Goal: Task Accomplishment & Management: Manage account settings

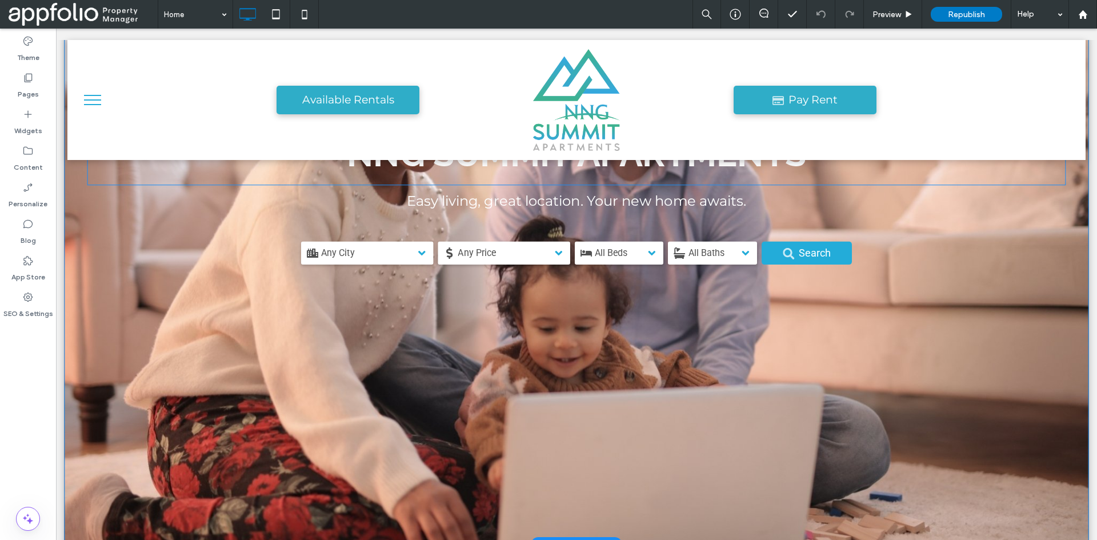
scroll to position [228, 0]
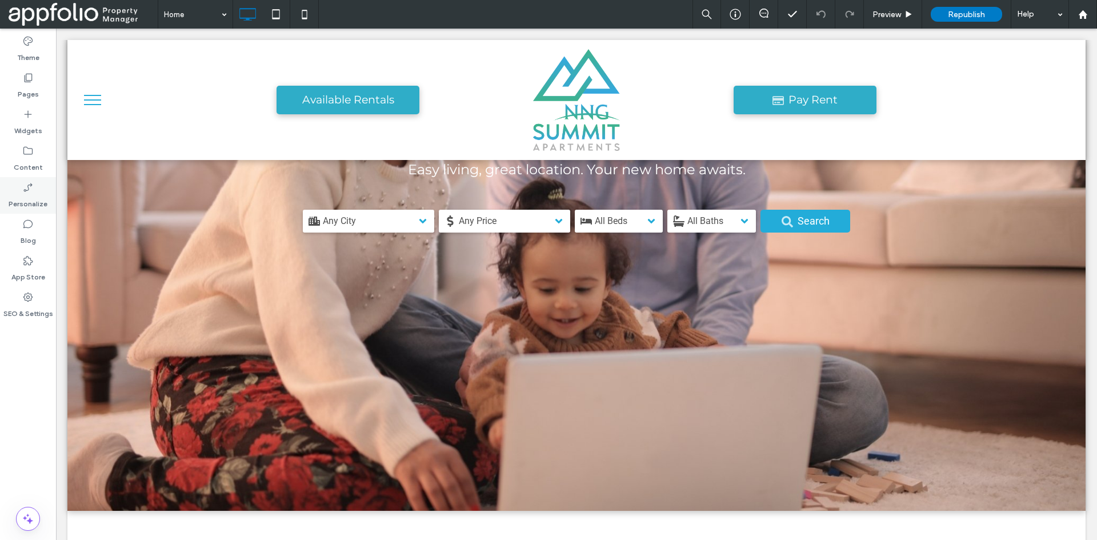
click at [29, 196] on label "Personalize" at bounding box center [28, 201] width 39 height 16
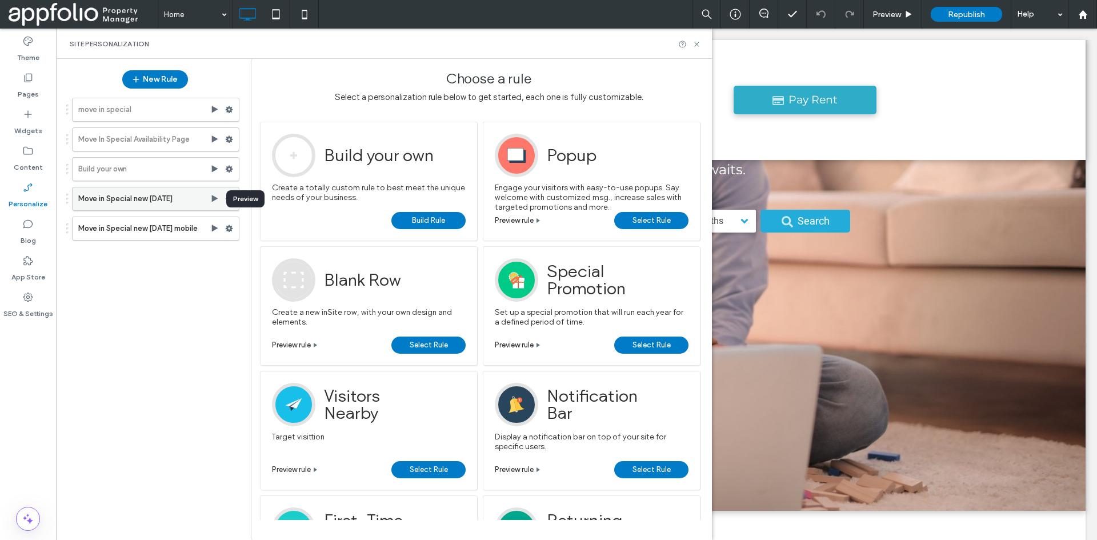
click at [217, 200] on icon at bounding box center [214, 198] width 9 height 9
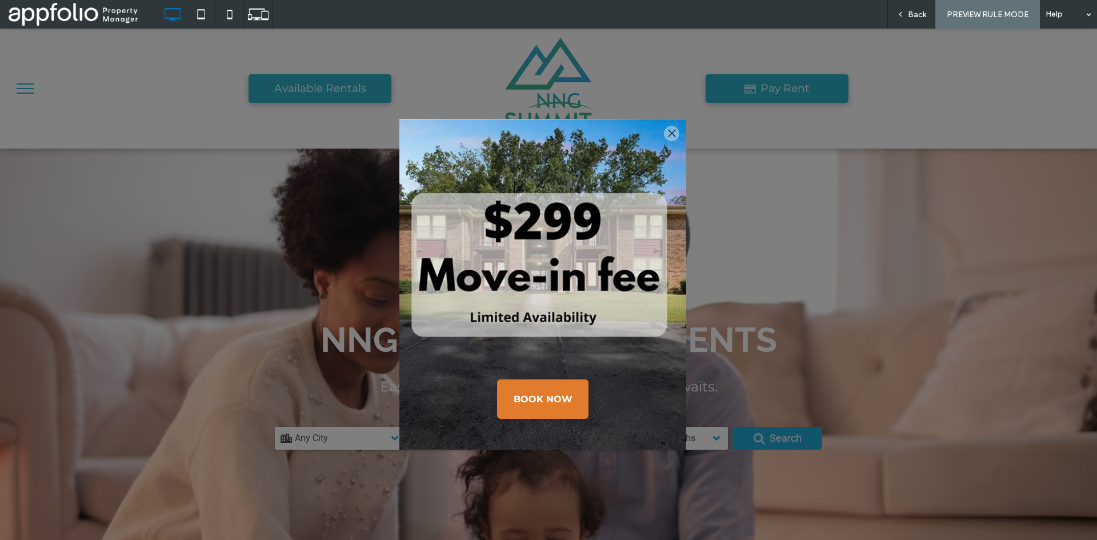
click at [672, 135] on div at bounding box center [671, 133] width 15 height 15
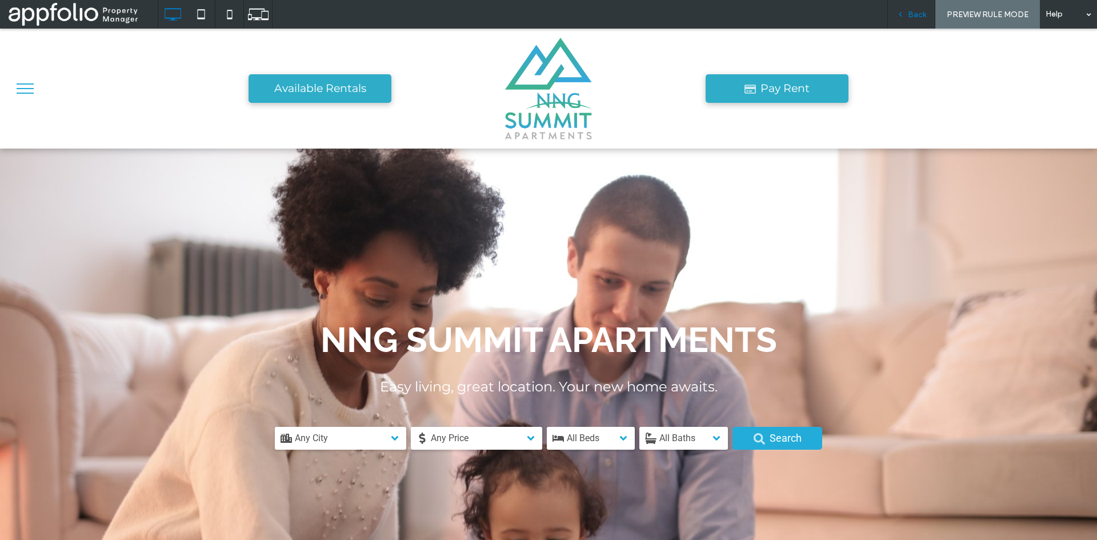
click at [924, 15] on span "Back" at bounding box center [917, 15] width 18 height 10
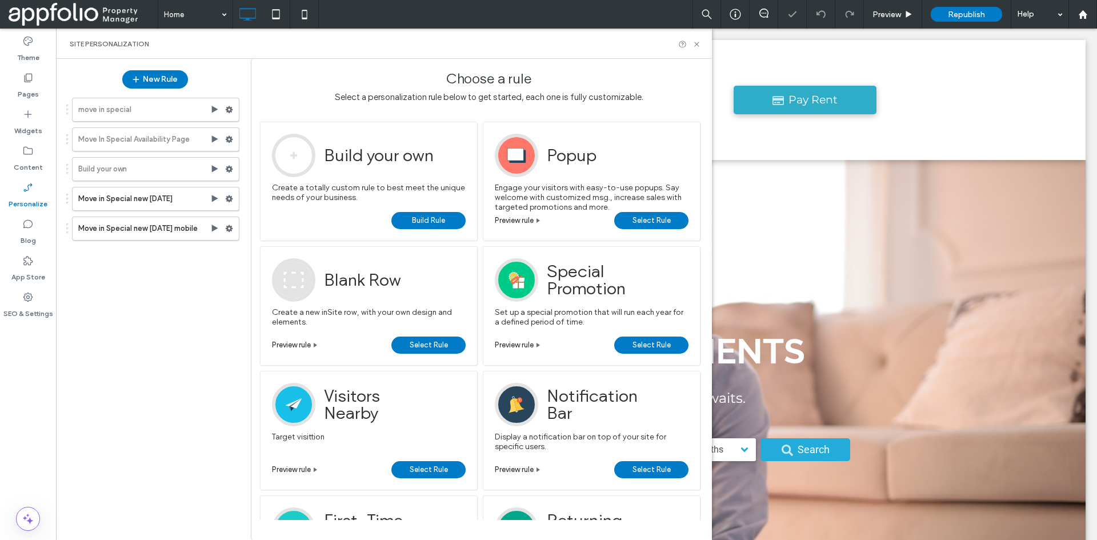
click at [964, 15] on div at bounding box center [548, 270] width 1097 height 540
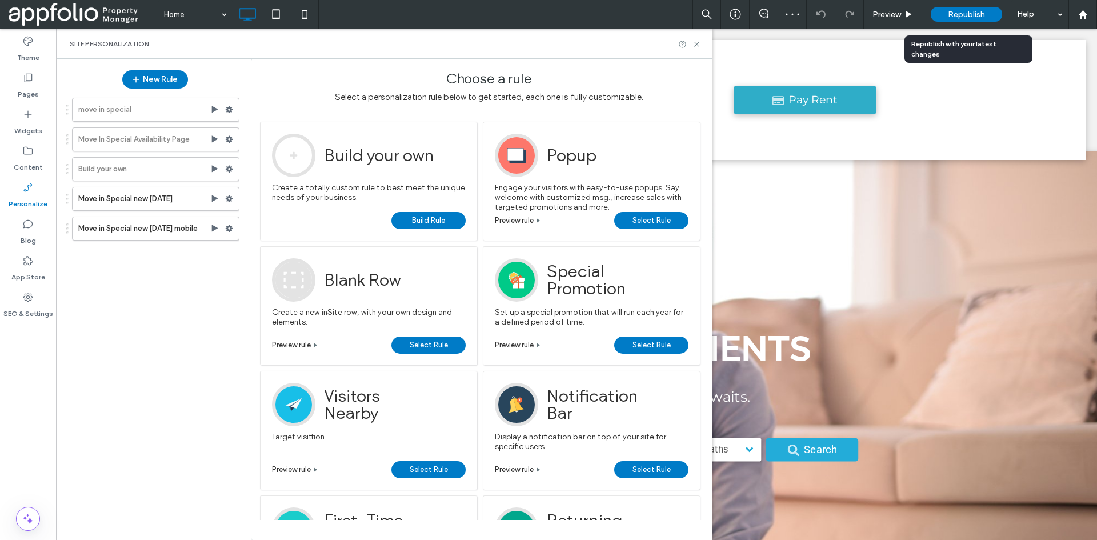
click at [964, 14] on span "Republish" at bounding box center [966, 15] width 37 height 10
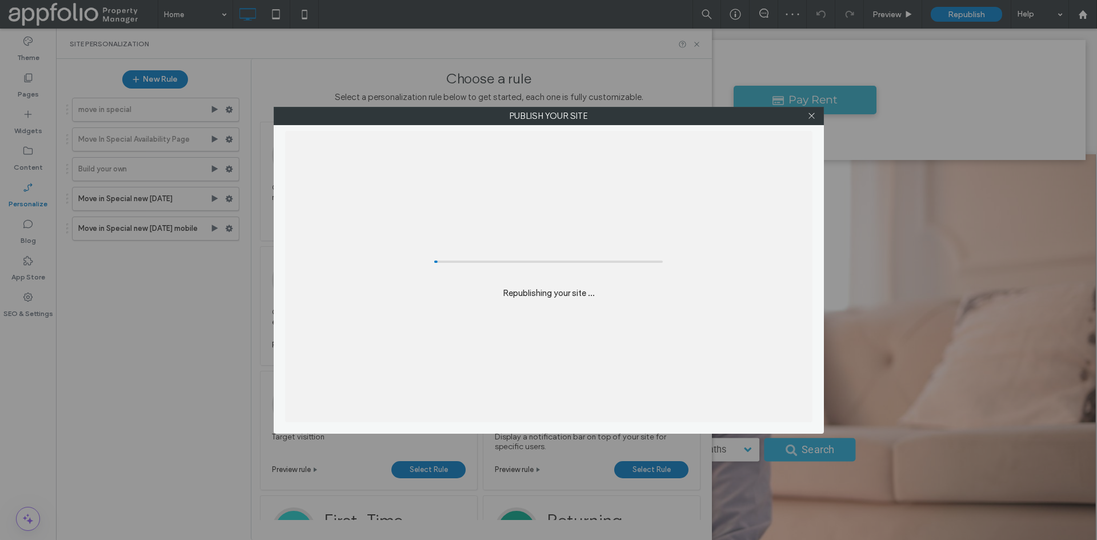
click at [964, 14] on div "Publish your site Republishing your site ..." at bounding box center [548, 270] width 1097 height 540
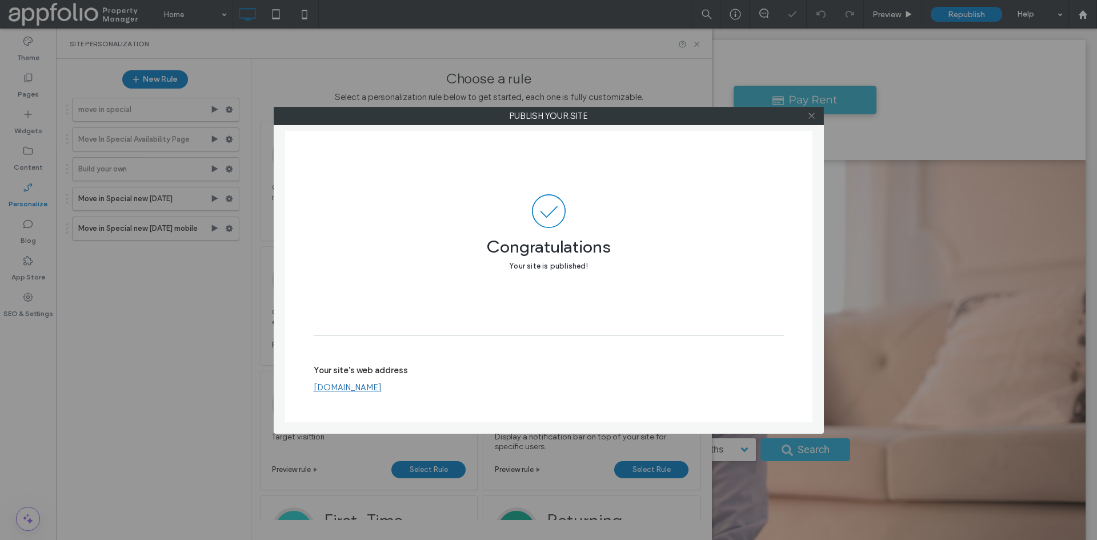
click at [807, 111] on span at bounding box center [811, 115] width 9 height 17
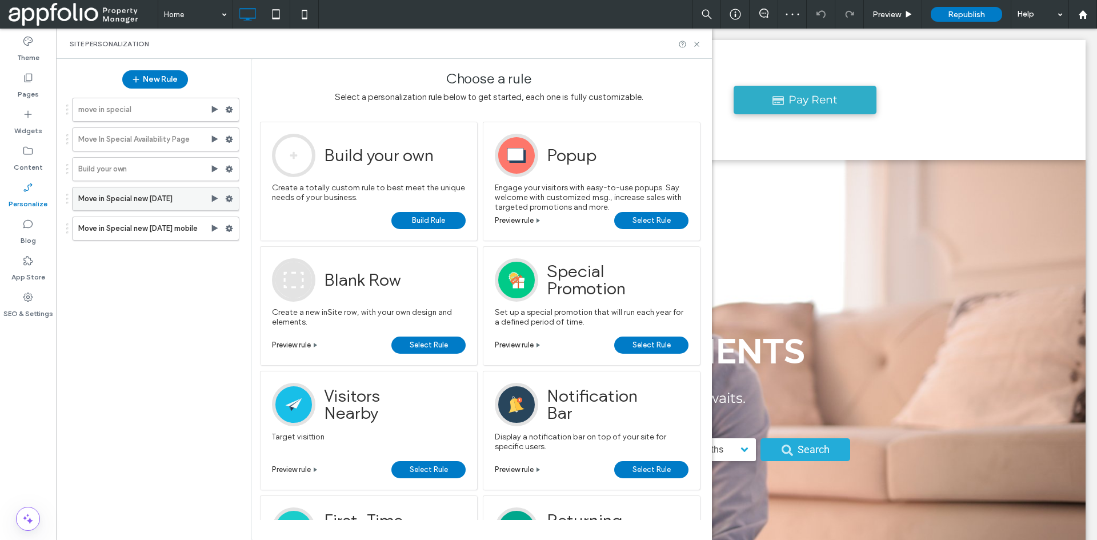
click at [214, 198] on use at bounding box center [215, 198] width 6 height 7
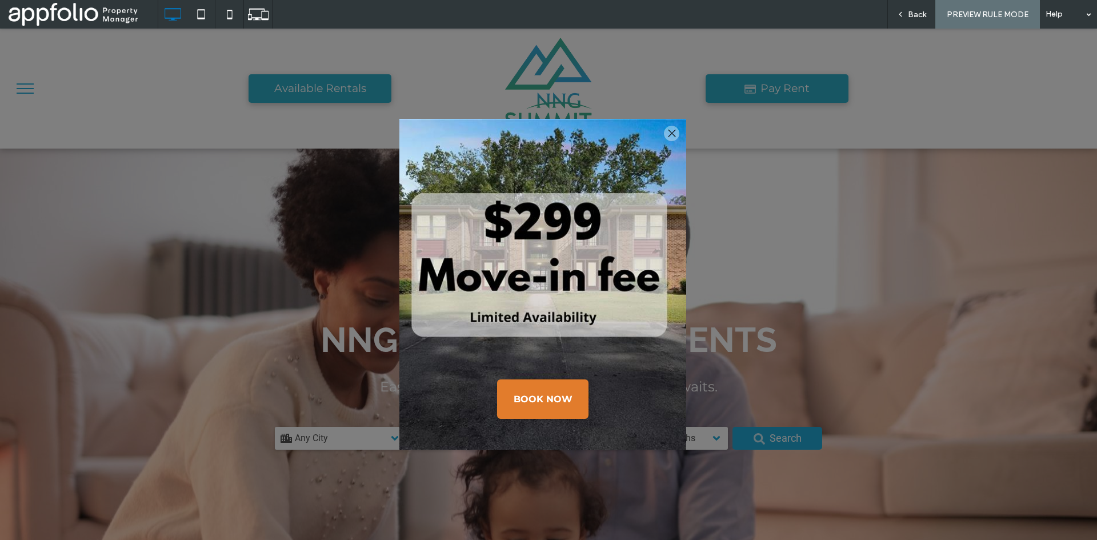
click at [676, 128] on div at bounding box center [671, 133] width 15 height 15
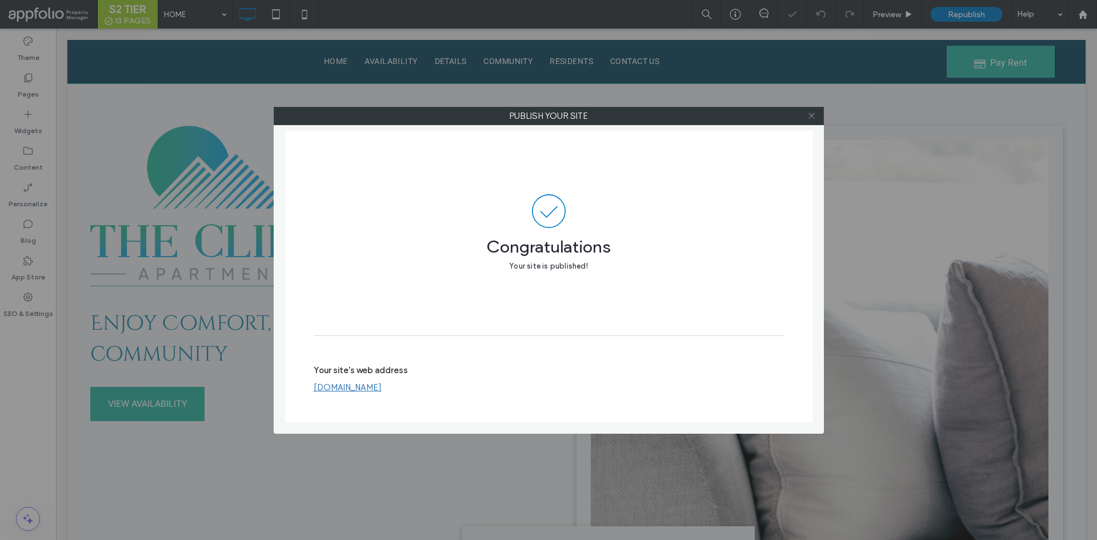
click at [812, 113] on icon at bounding box center [811, 115] width 9 height 9
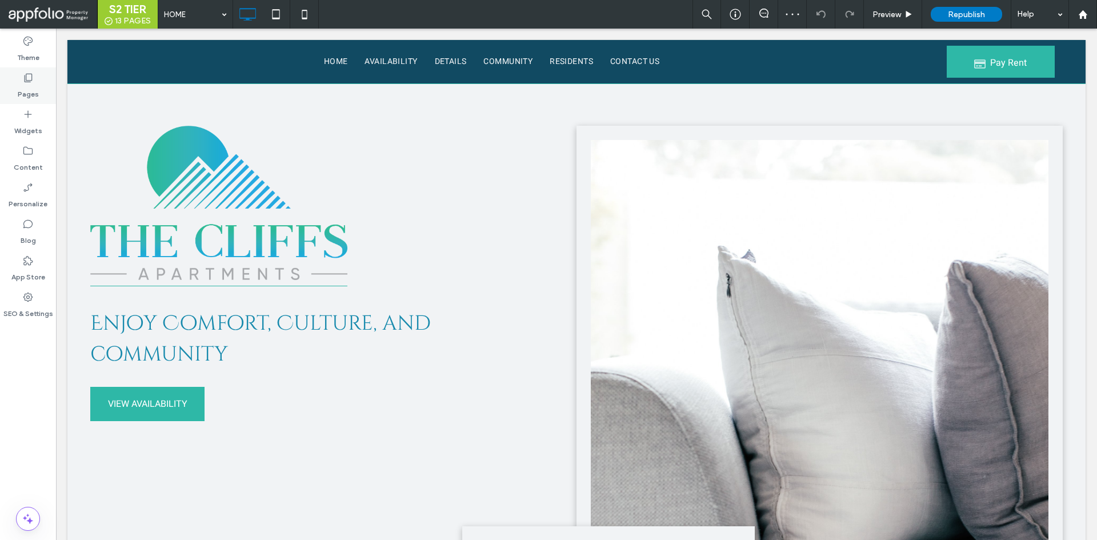
click at [27, 87] on label "Pages" at bounding box center [28, 91] width 21 height 16
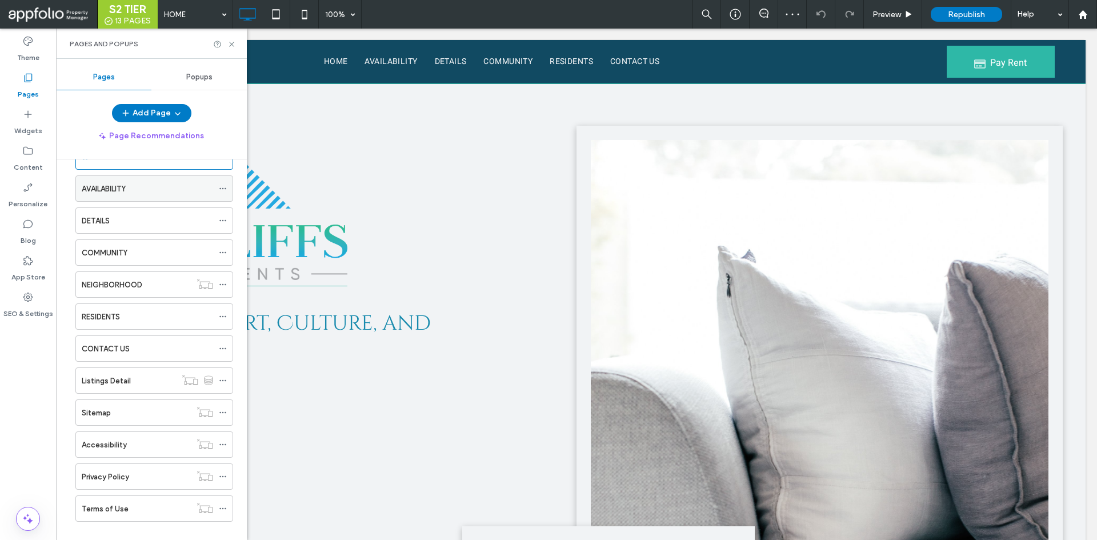
scroll to position [51, 0]
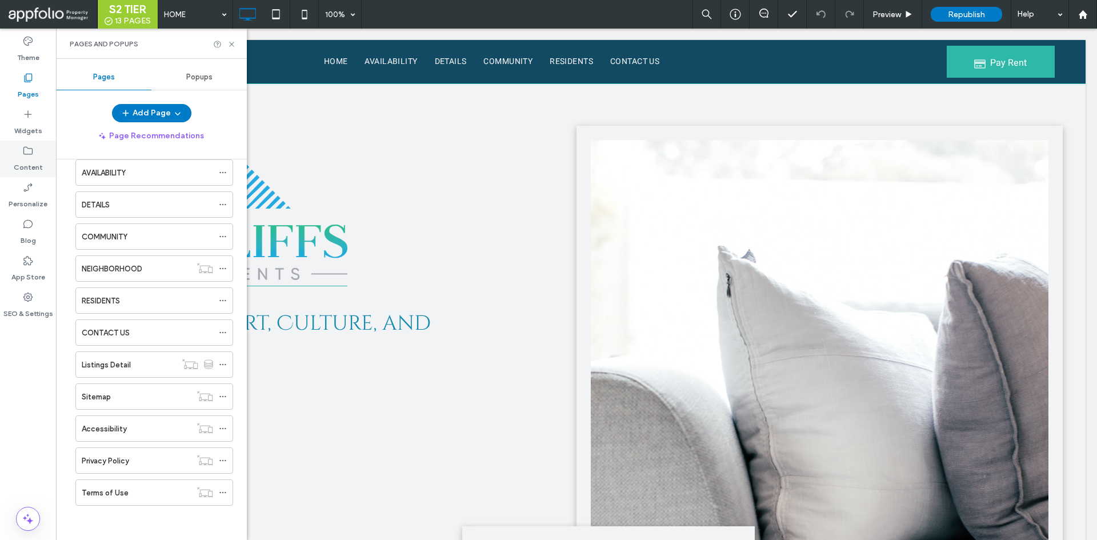
click at [29, 147] on icon at bounding box center [27, 150] width 11 height 11
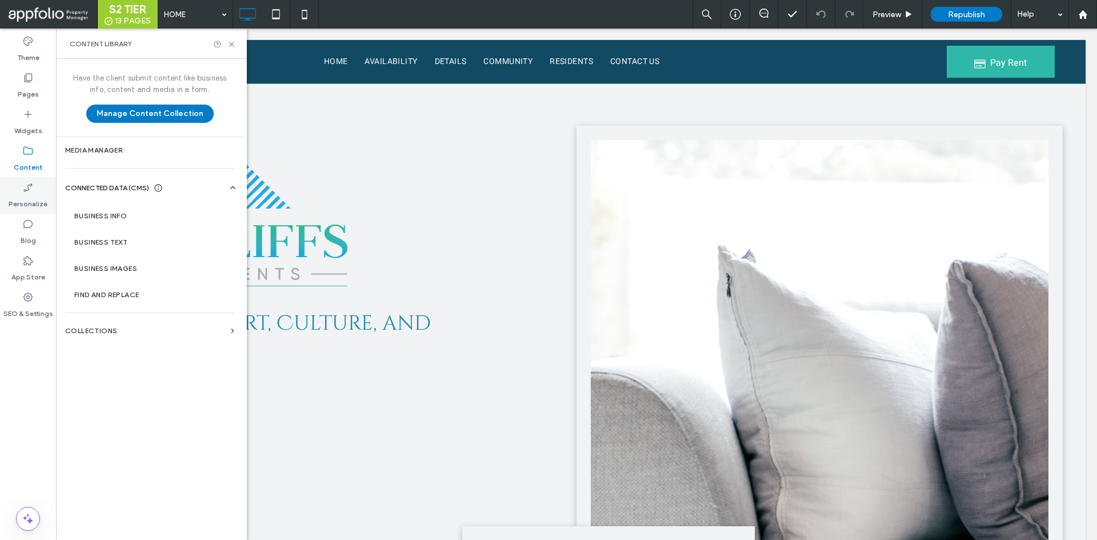
click at [31, 192] on icon at bounding box center [27, 187] width 11 height 11
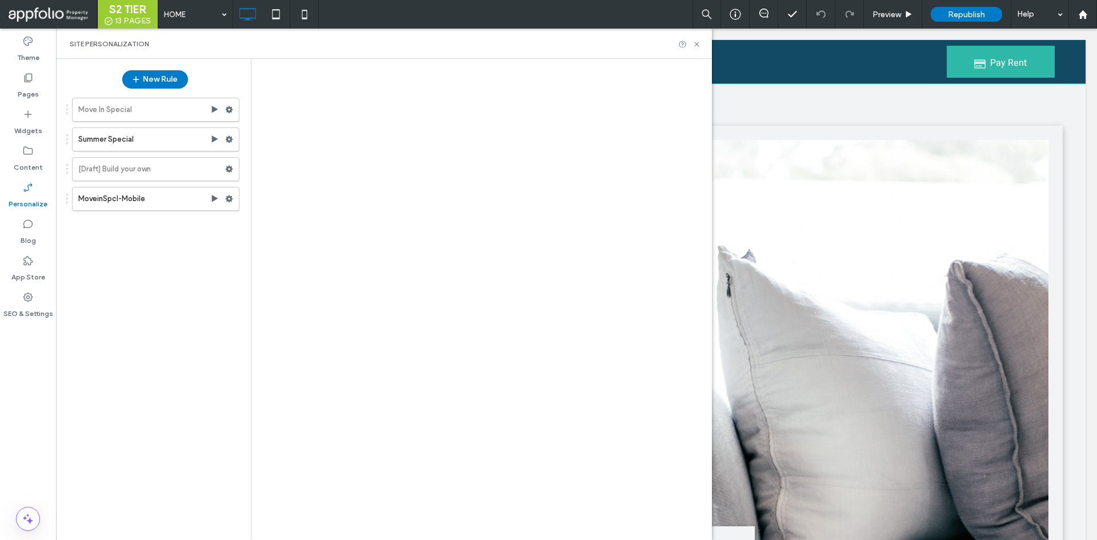
click at [192, 238] on div at bounding box center [548, 270] width 1097 height 540
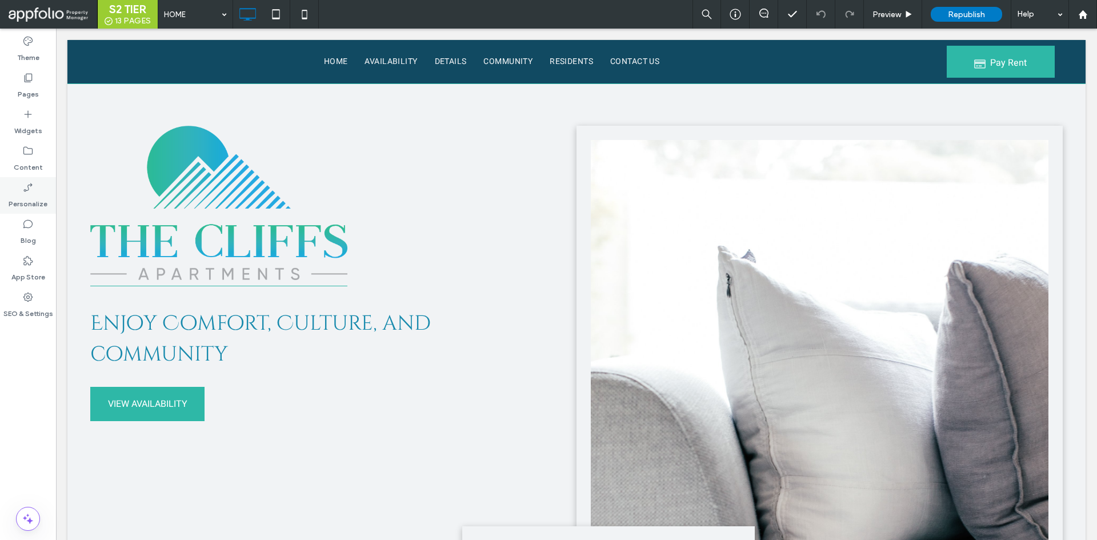
click at [34, 198] on label "Personalize" at bounding box center [28, 201] width 39 height 16
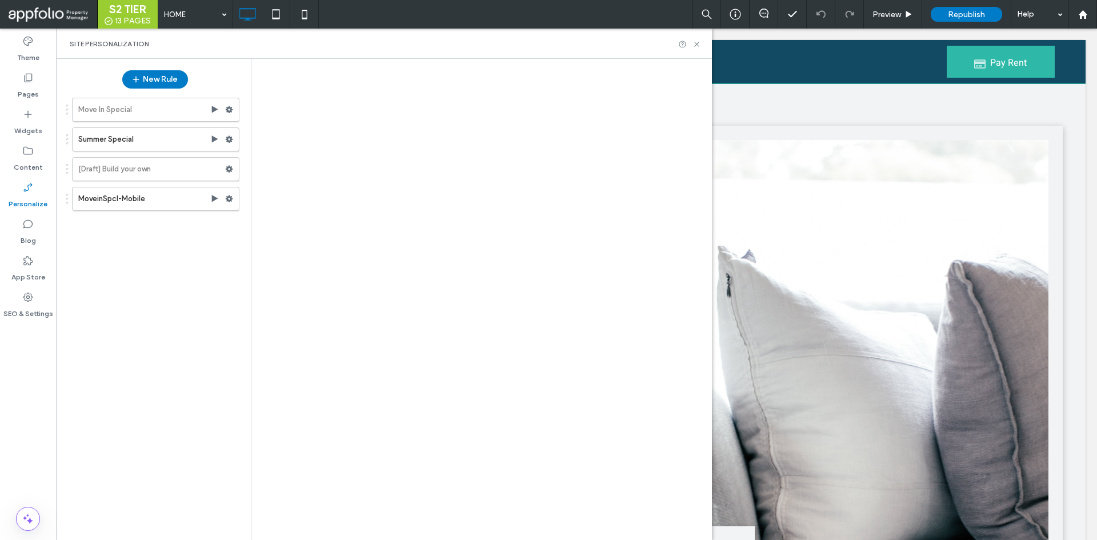
drag, startPoint x: 217, startPoint y: 153, endPoint x: 235, endPoint y: 145, distance: 19.7
click at [218, 152] on div at bounding box center [548, 270] width 1097 height 540
click at [440, 143] on div at bounding box center [548, 270] width 1097 height 540
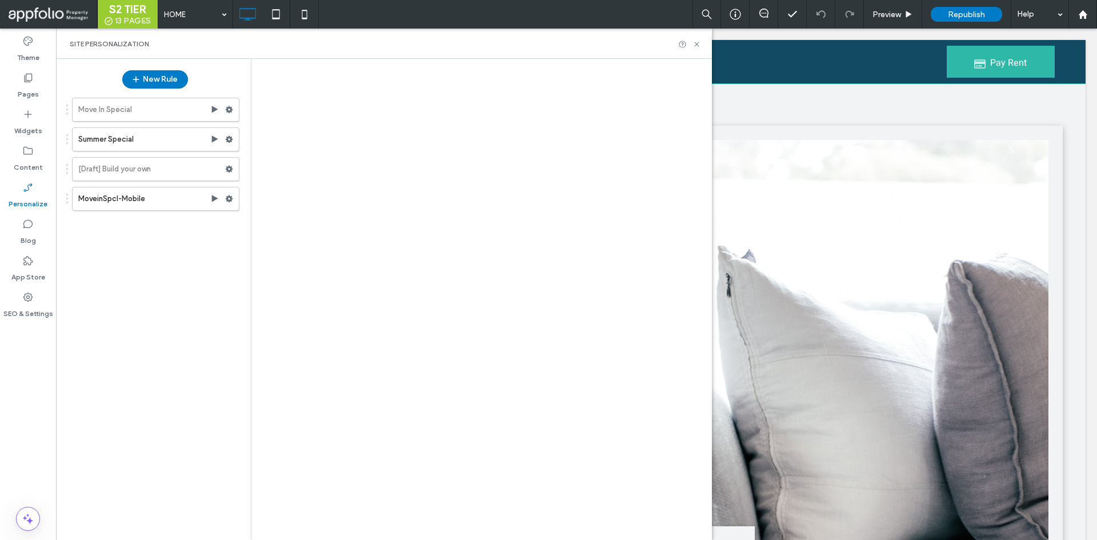
click at [440, 143] on div at bounding box center [548, 270] width 1097 height 540
click at [701, 48] on div at bounding box center [548, 270] width 1097 height 540
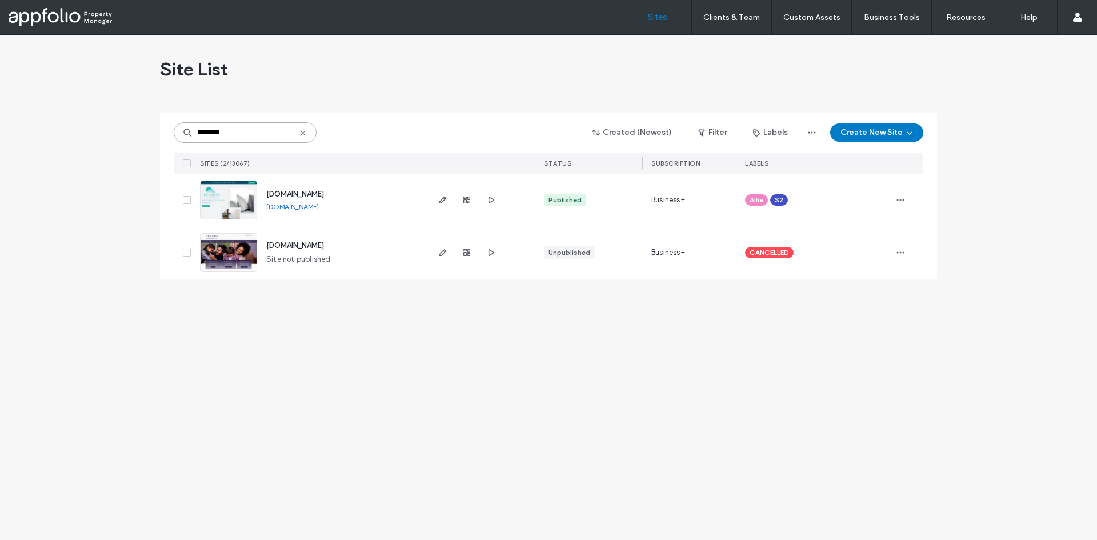
click at [261, 137] on input "********" at bounding box center [245, 132] width 143 height 21
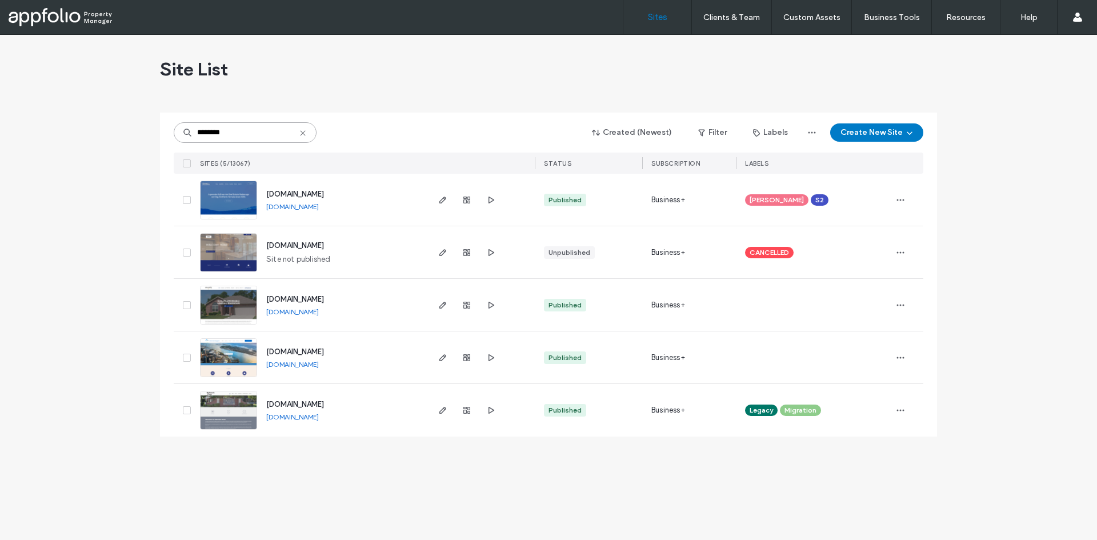
click at [223, 134] on input "********" at bounding box center [245, 132] width 143 height 21
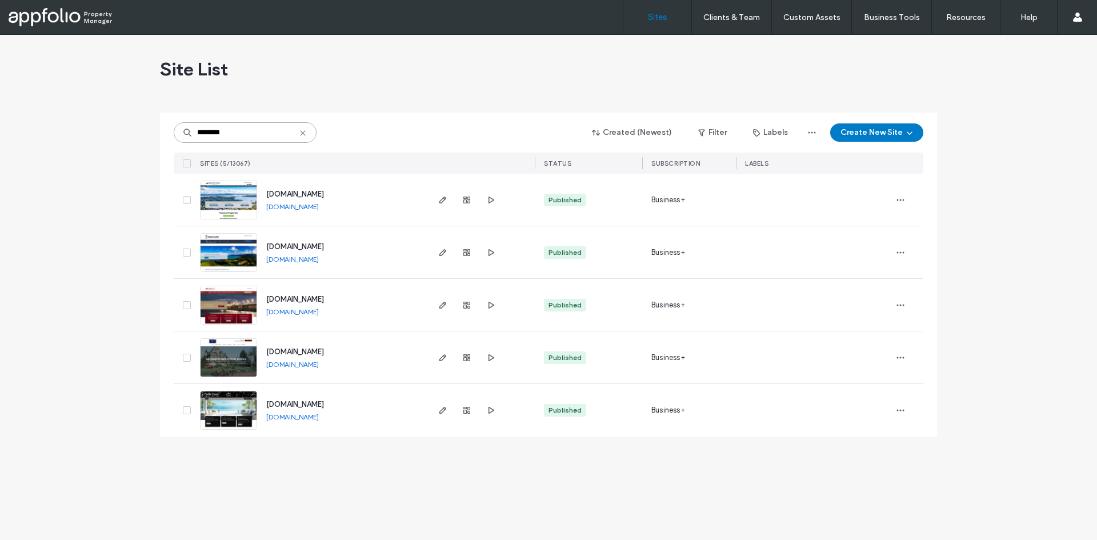
click at [247, 126] on input "********" at bounding box center [245, 132] width 143 height 21
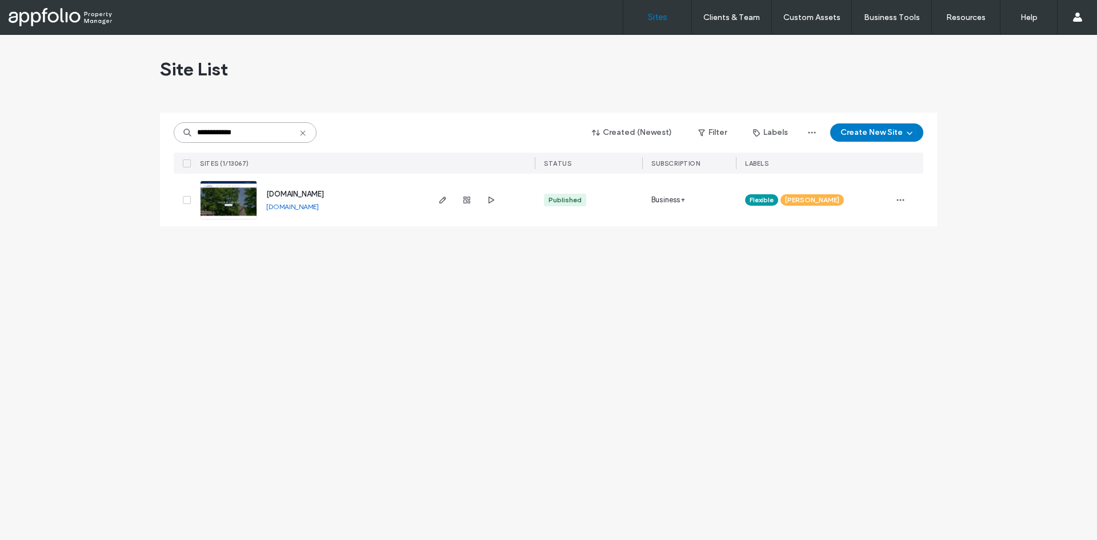
click at [264, 139] on input "**********" at bounding box center [245, 132] width 143 height 21
drag, startPoint x: 284, startPoint y: 117, endPoint x: 284, endPoint y: 129, distance: 12.0
click at [284, 123] on div "**********" at bounding box center [548, 143] width 749 height 61
click at [284, 129] on input "**********" at bounding box center [245, 132] width 143 height 21
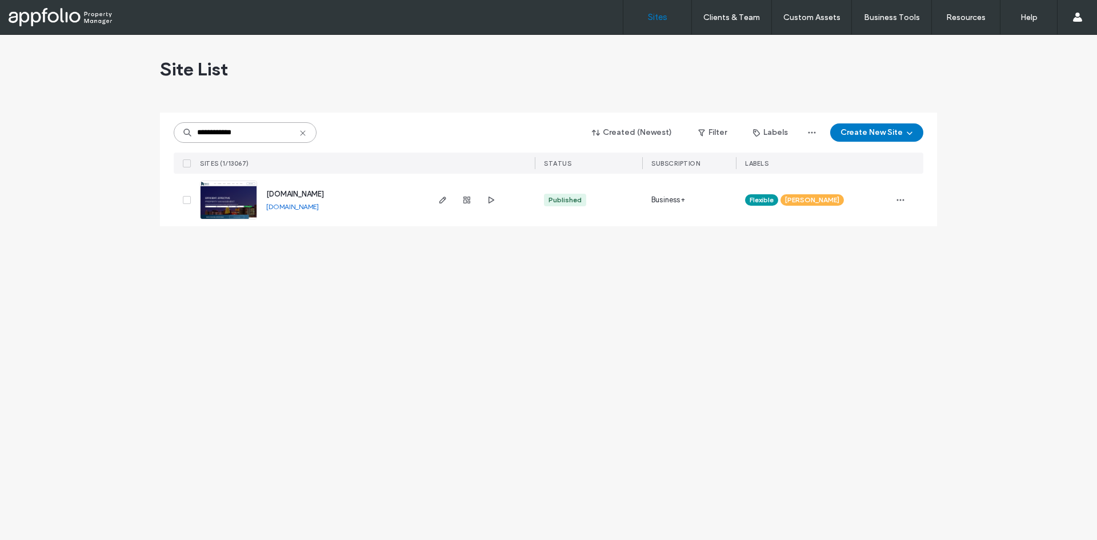
click at [284, 129] on input "**********" at bounding box center [245, 132] width 143 height 21
type input "**********"
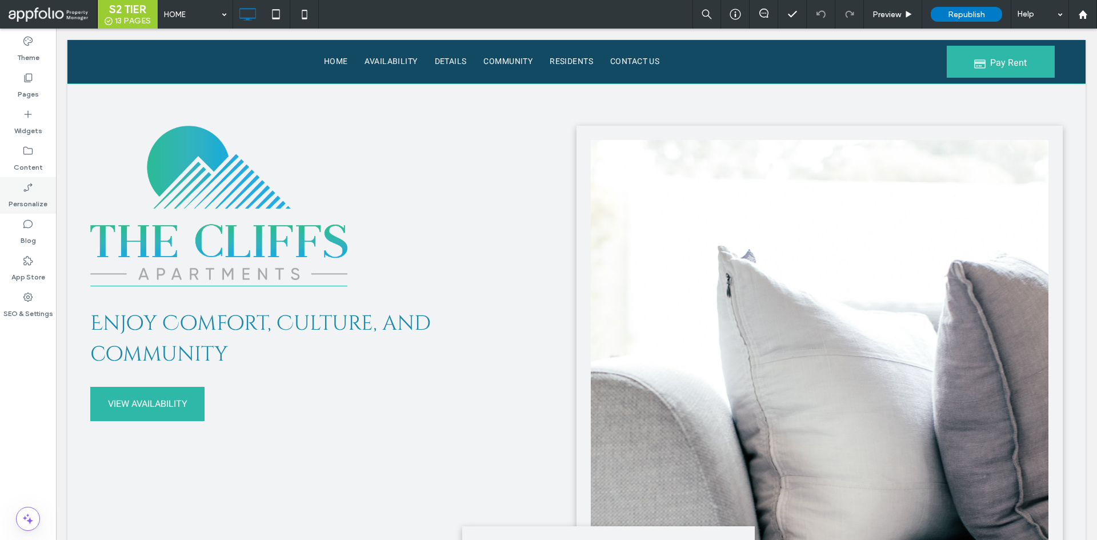
click at [29, 199] on label "Personalize" at bounding box center [28, 201] width 39 height 16
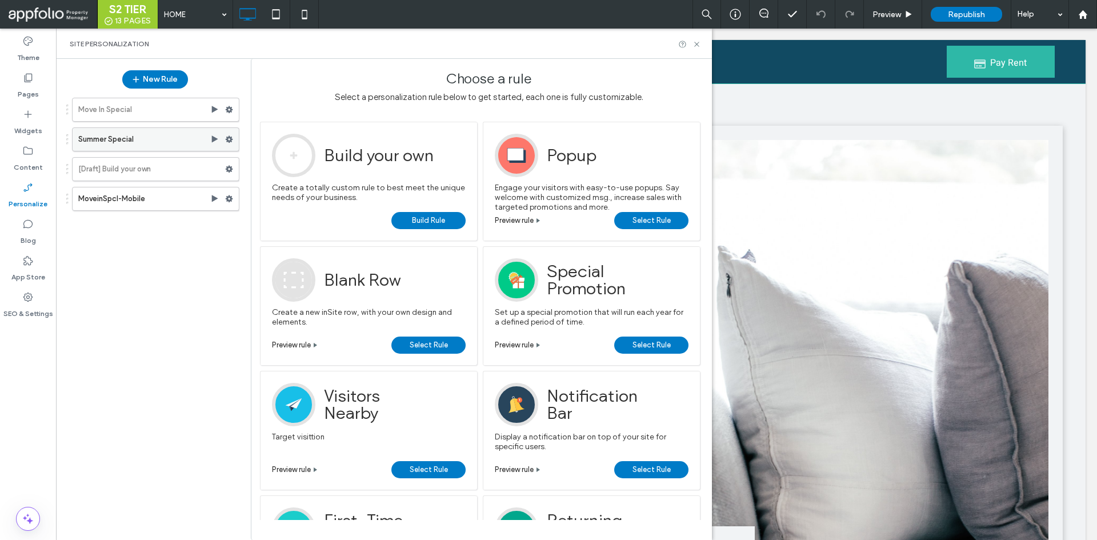
click at [216, 140] on use at bounding box center [215, 138] width 6 height 7
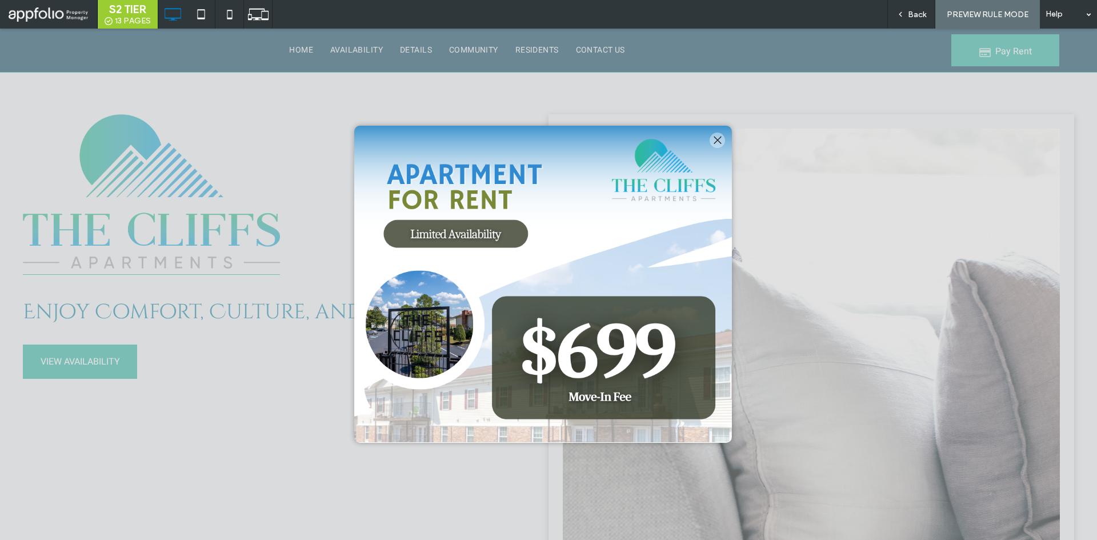
click at [623, 158] on div "Click To Paste Row" at bounding box center [543, 284] width 355 height 294
click at [571, 200] on div "Click To Paste Row" at bounding box center [543, 284] width 355 height 294
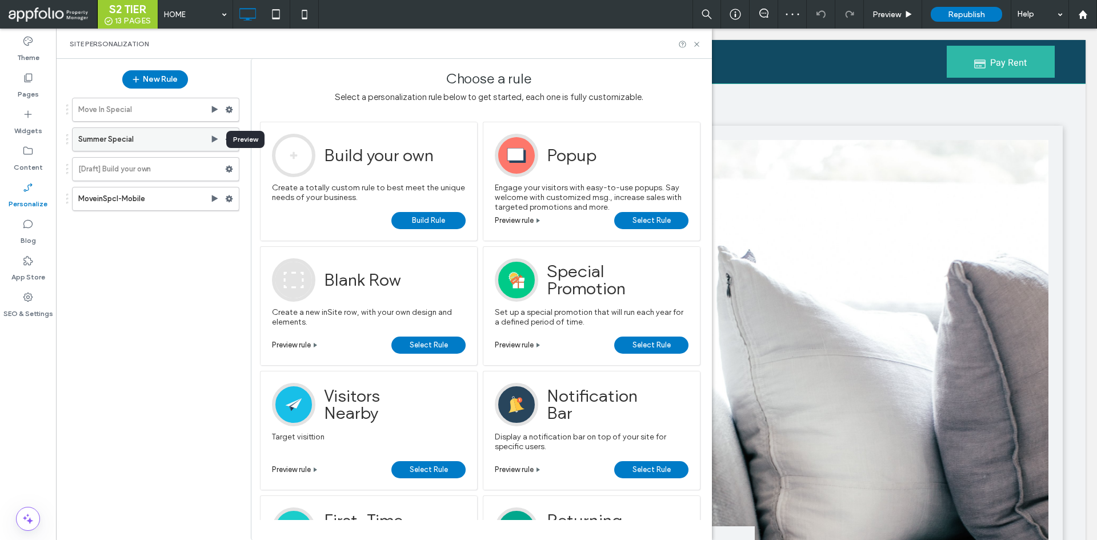
click at [215, 138] on use at bounding box center [215, 138] width 6 height 7
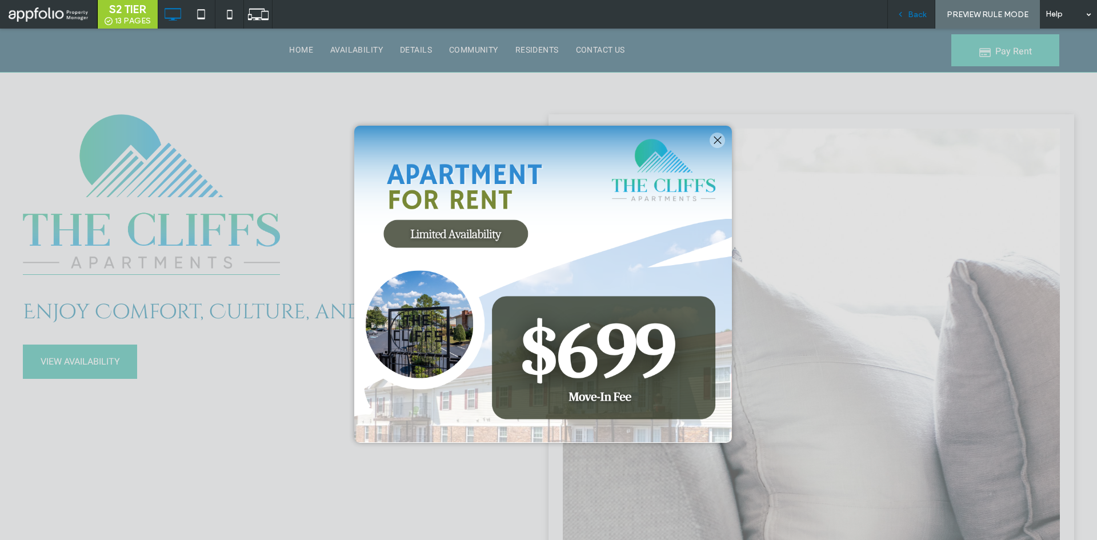
click at [912, 28] on div "Back" at bounding box center [911, 14] width 48 height 29
click at [909, 11] on span "Back" at bounding box center [917, 15] width 18 height 10
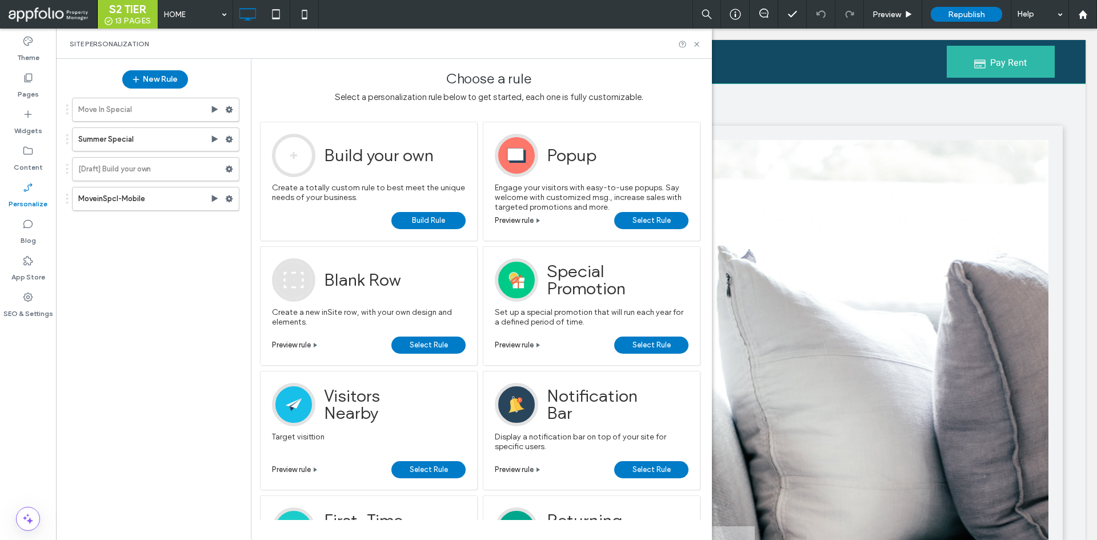
click at [960, 14] on div "S2 TIER 13 PAGES HOME Preview Republish Help Site Comments Team & Clients Autom…" at bounding box center [548, 270] width 1097 height 540
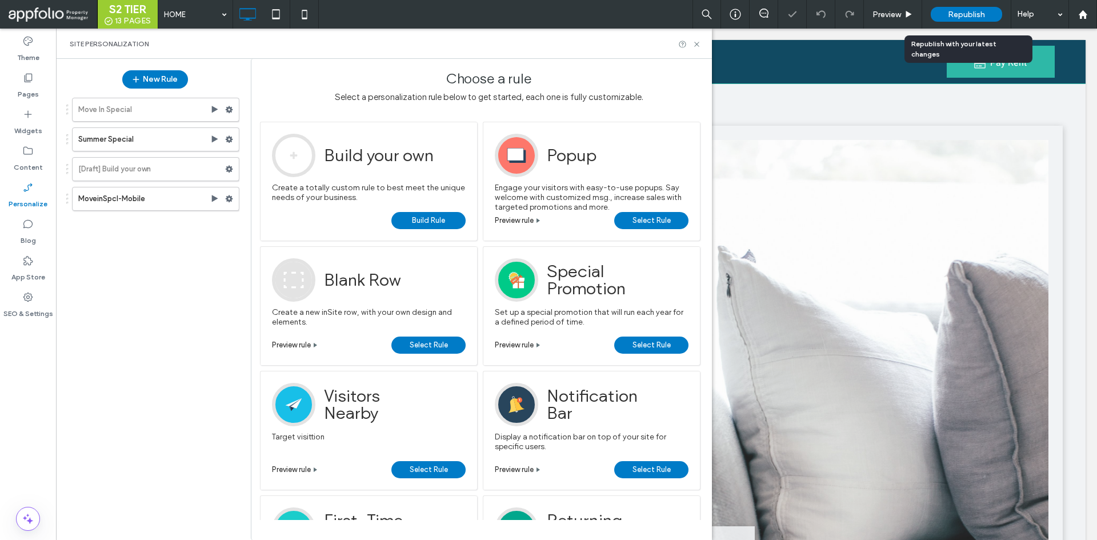
click at [960, 14] on span "Republish" at bounding box center [966, 15] width 37 height 10
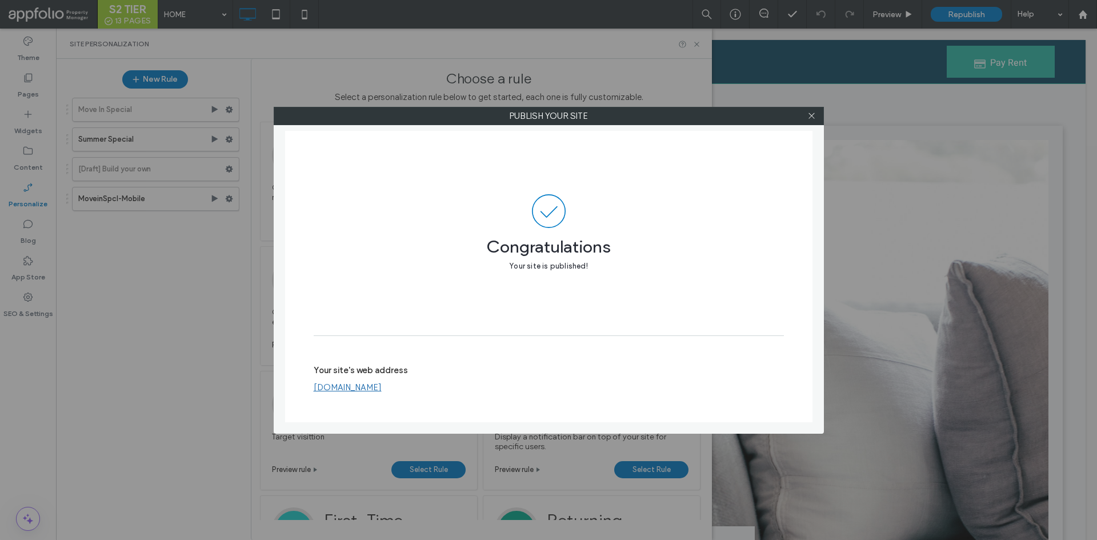
drag, startPoint x: 815, startPoint y: 115, endPoint x: 774, endPoint y: 153, distance: 55.8
click at [815, 115] on icon at bounding box center [811, 115] width 9 height 9
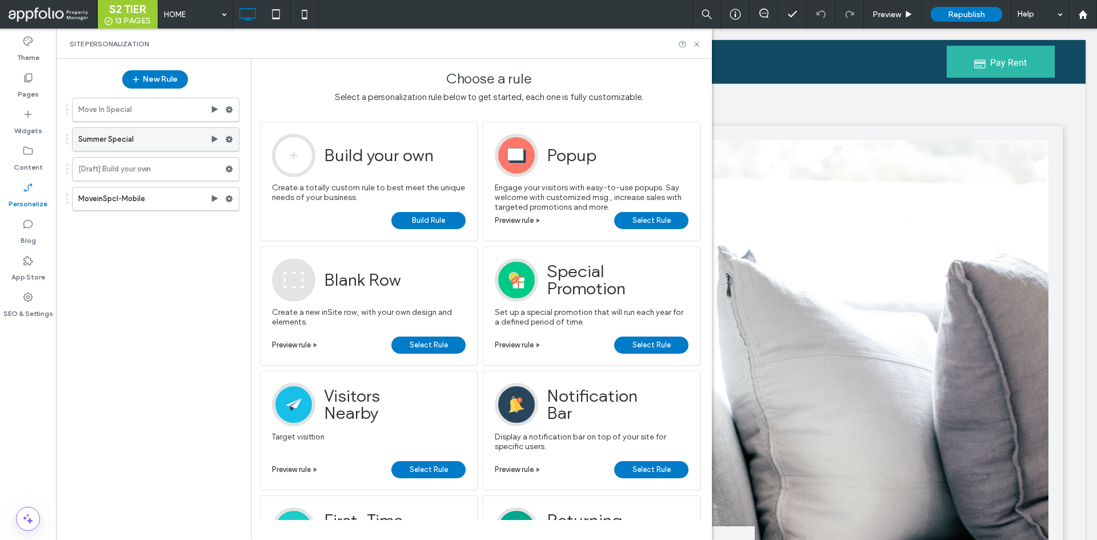
click at [230, 143] on span at bounding box center [229, 139] width 8 height 17
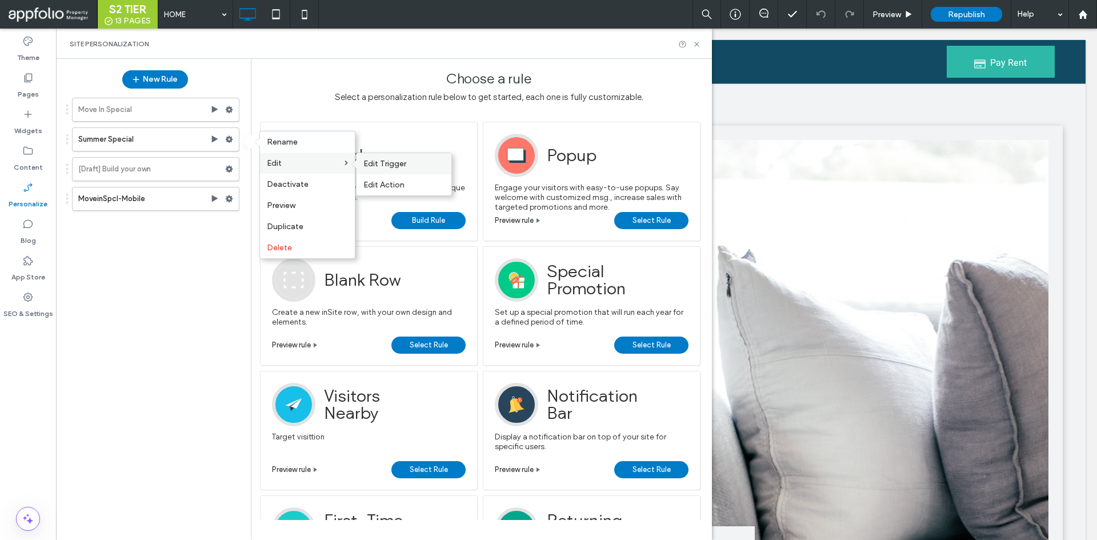
click at [376, 164] on span "Edit Trigger" at bounding box center [384, 164] width 43 height 10
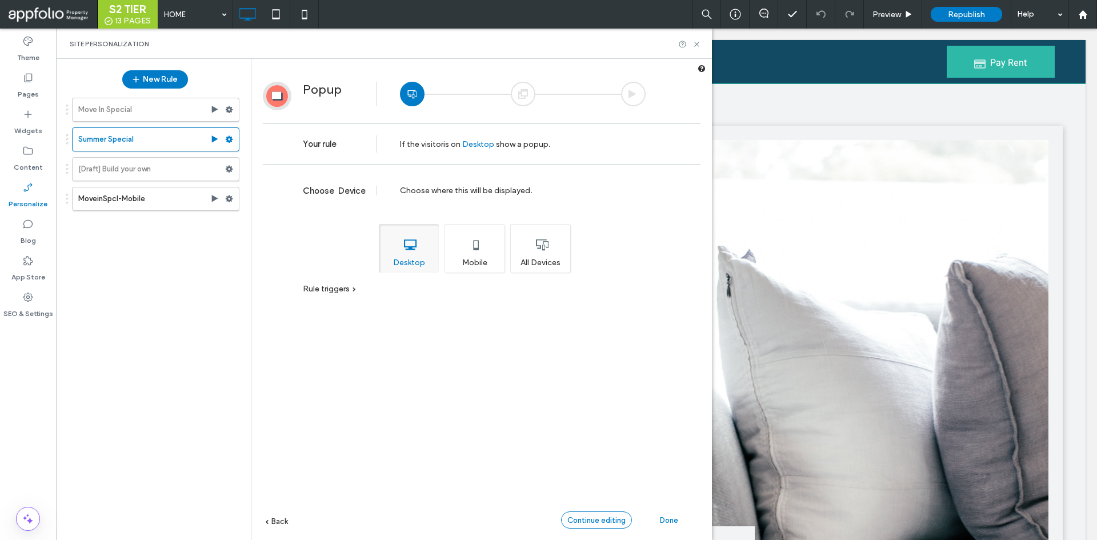
click at [625, 520] on div "Continue editing" at bounding box center [596, 519] width 71 height 17
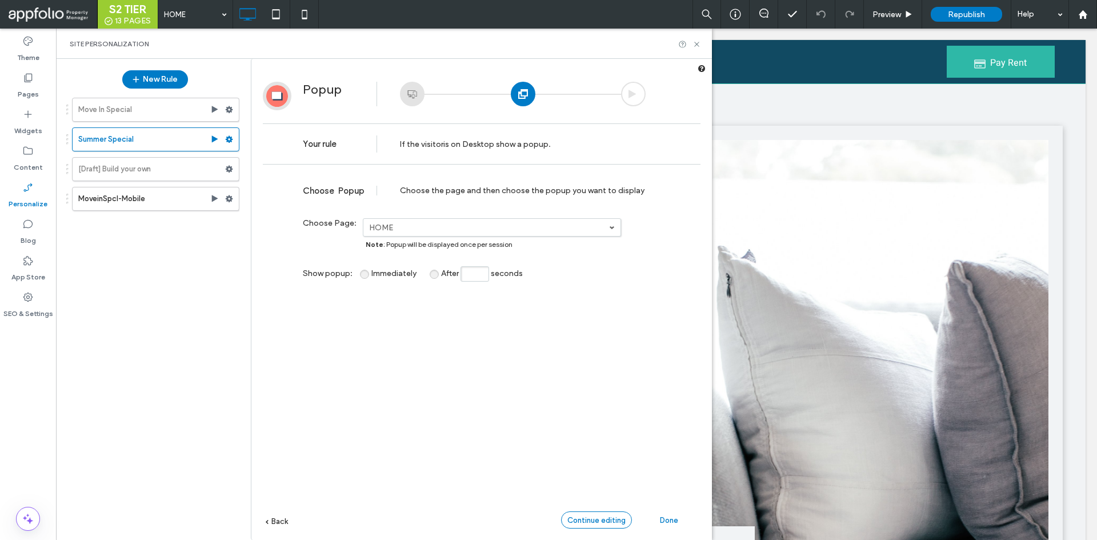
click at [624, 518] on span "Continue editing" at bounding box center [596, 520] width 58 height 9
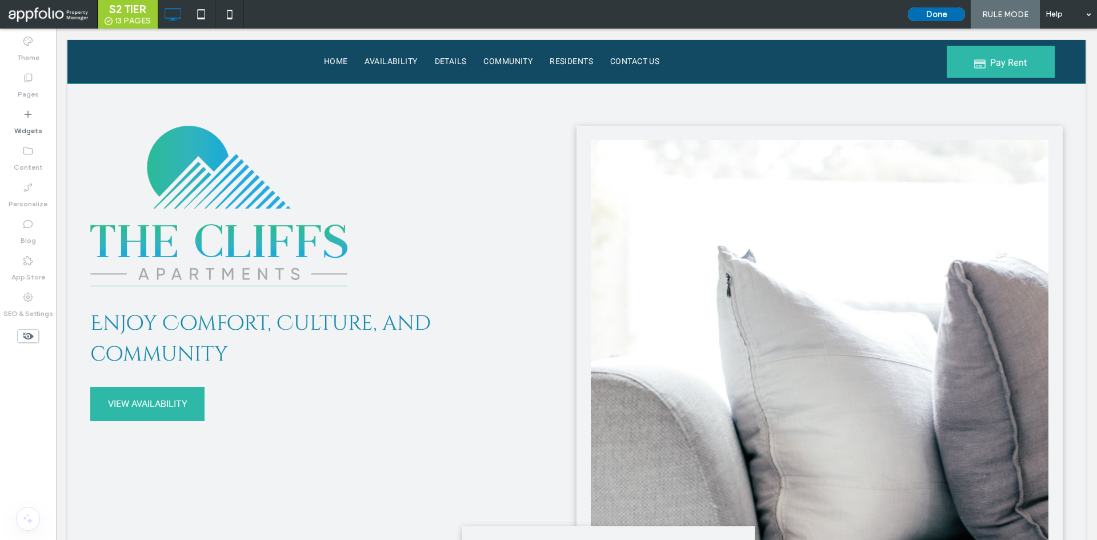
click at [945, 15] on button "Done" at bounding box center [936, 14] width 57 height 14
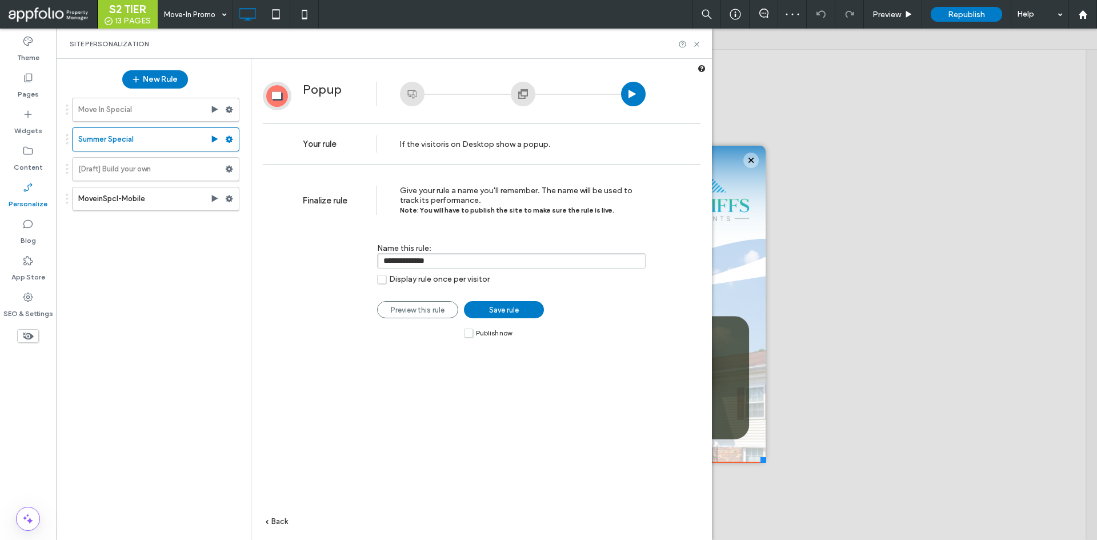
drag, startPoint x: 415, startPoint y: 259, endPoint x: 314, endPoint y: 259, distance: 101.7
click at [319, 259] on div "**********" at bounding box center [474, 258] width 343 height 64
type input "**********"
click at [535, 309] on link "Save rule" at bounding box center [504, 309] width 80 height 17
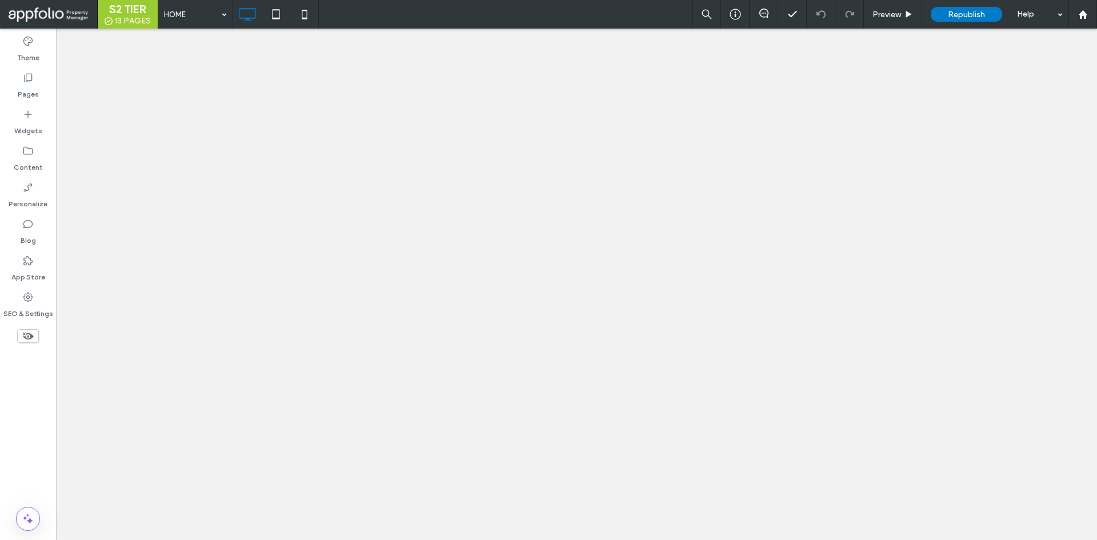
click at [970, 14] on span "Republish" at bounding box center [966, 15] width 37 height 10
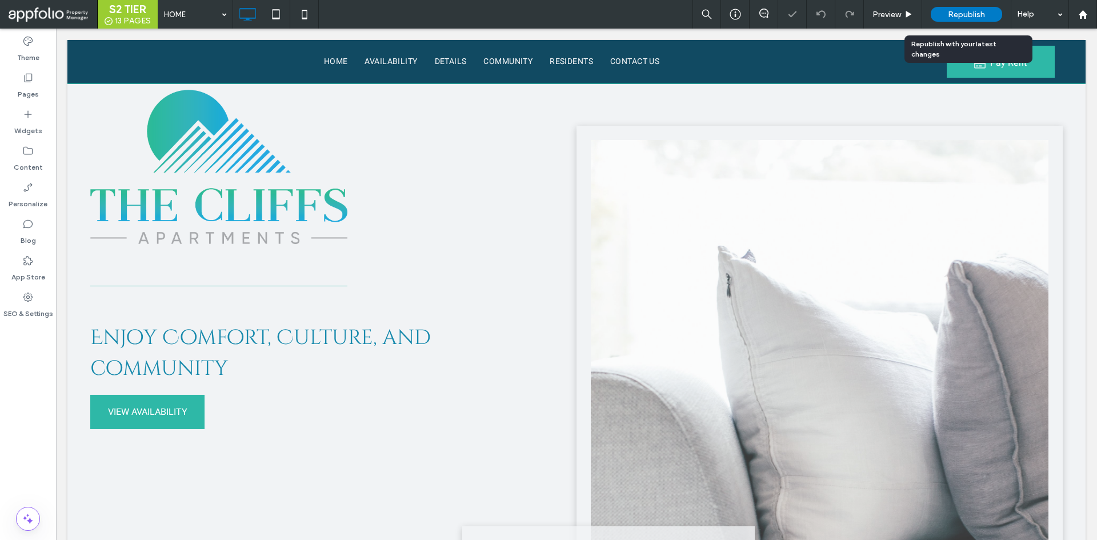
click at [970, 14] on body ".wqwq-1{fill:#231f20;} .cls-1q, .cls-2q { fill-rule: evenodd; } .cls-2q { fill:…" at bounding box center [548, 270] width 1097 height 540
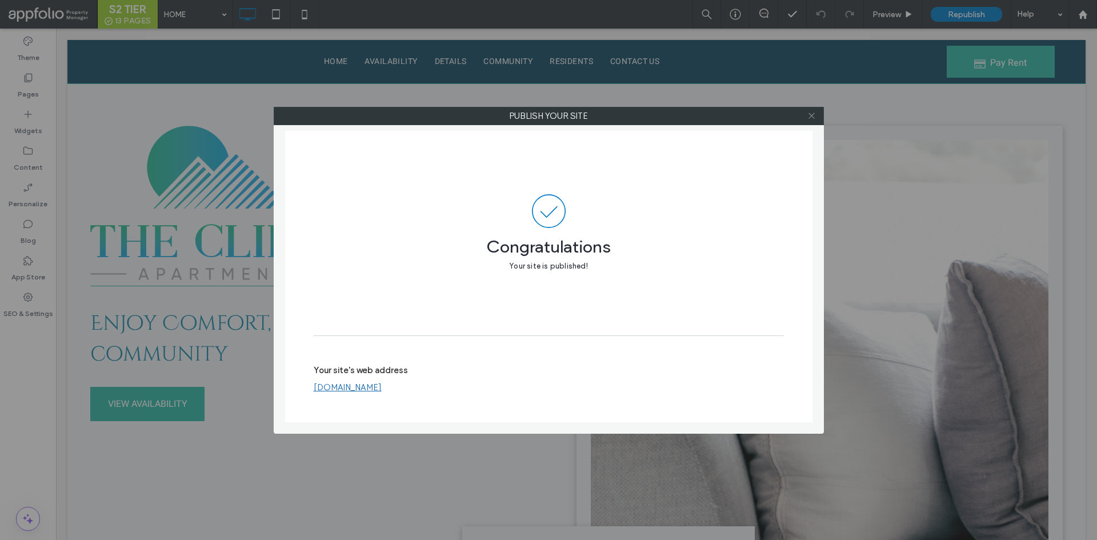
click at [812, 111] on icon at bounding box center [811, 115] width 9 height 9
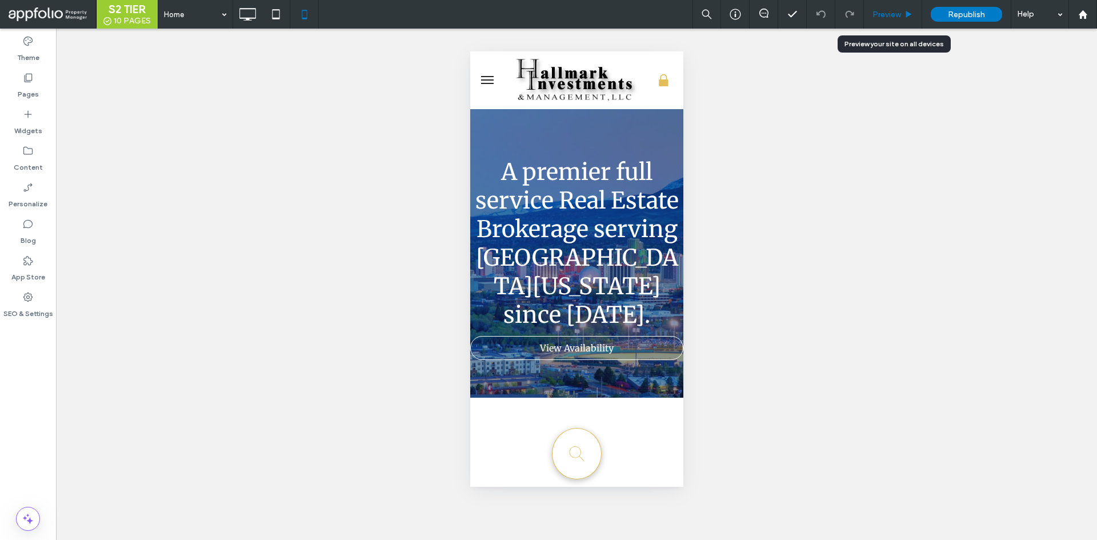
click at [885, 14] on span "Preview" at bounding box center [886, 15] width 29 height 10
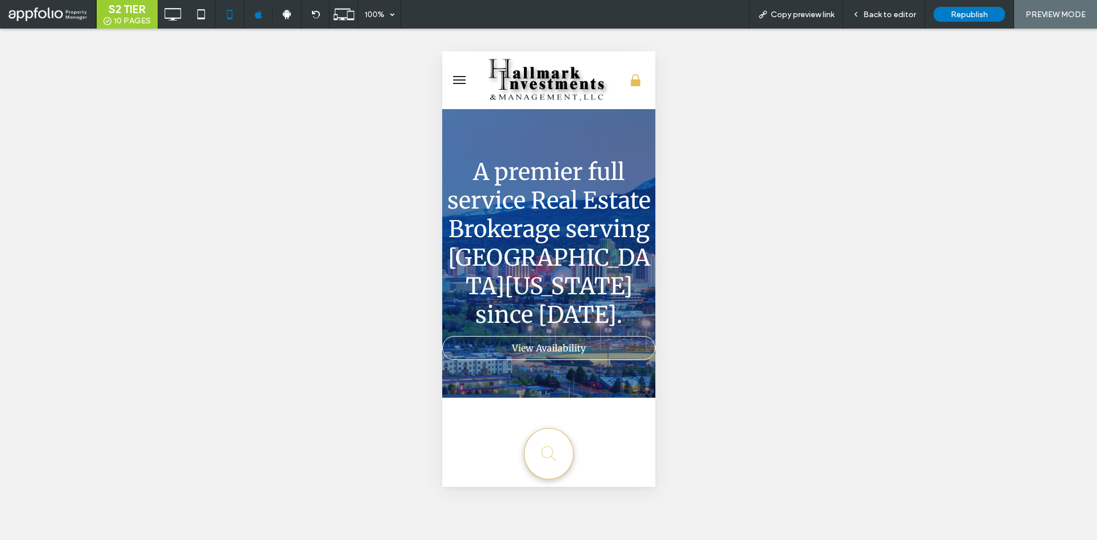
click at [470, 82] on button "menu" at bounding box center [458, 80] width 23 height 23
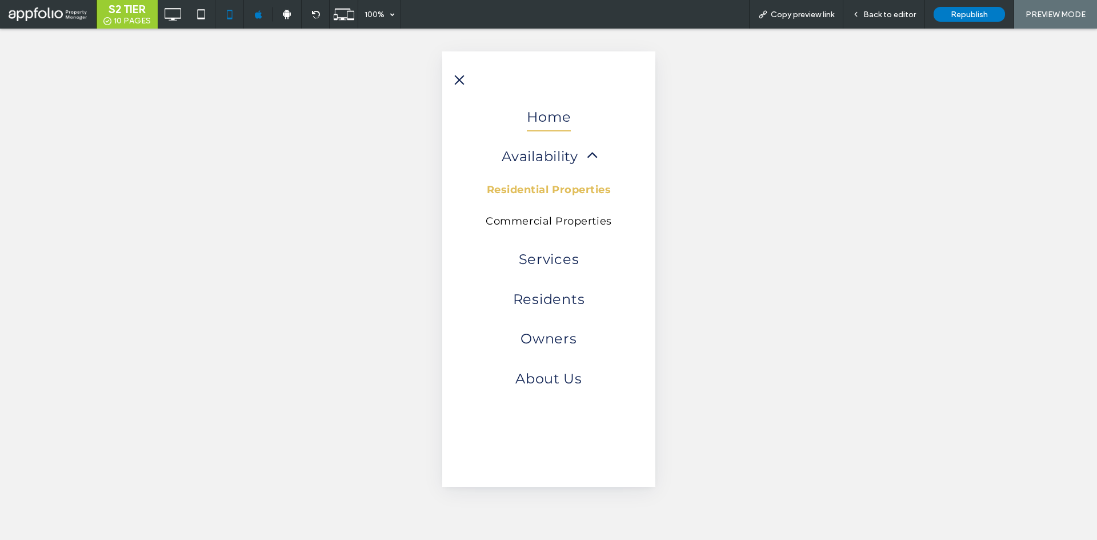
click at [522, 195] on span "Residential Properties" at bounding box center [548, 189] width 125 height 15
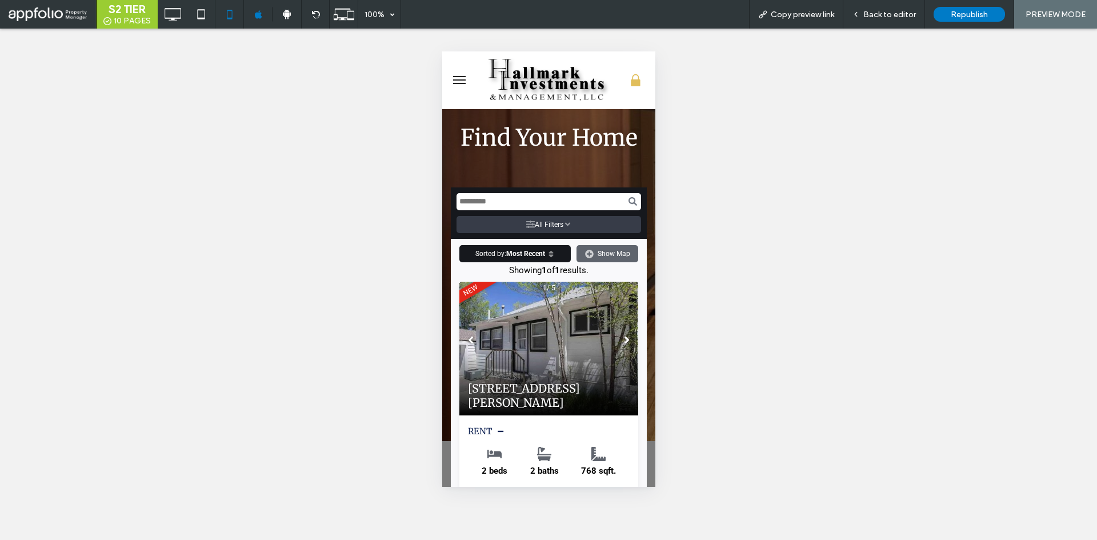
click at [458, 83] on span "menu" at bounding box center [458, 83] width 13 height 1
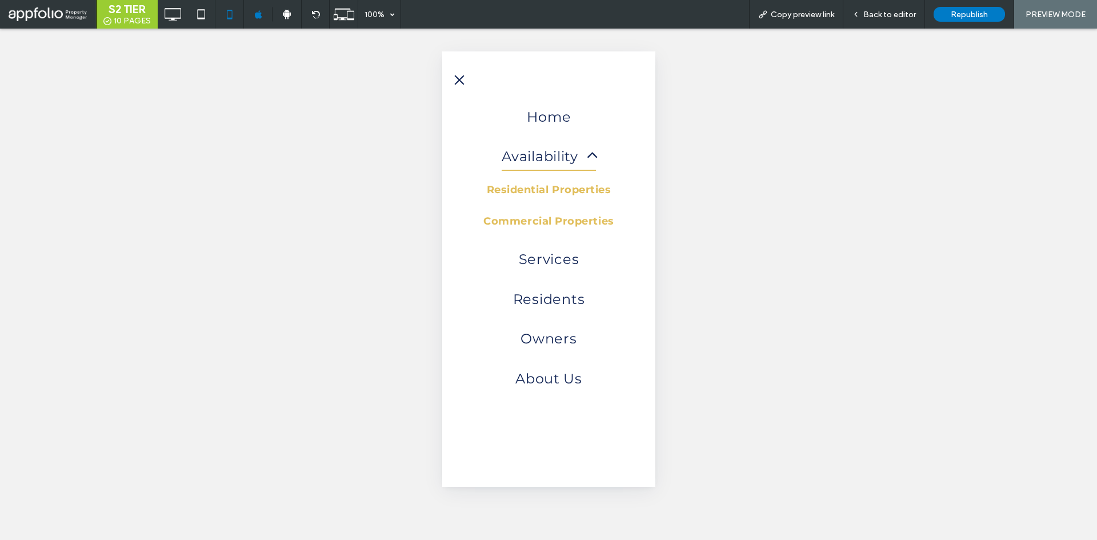
click at [509, 215] on span "Commercial Properties" at bounding box center [548, 221] width 130 height 15
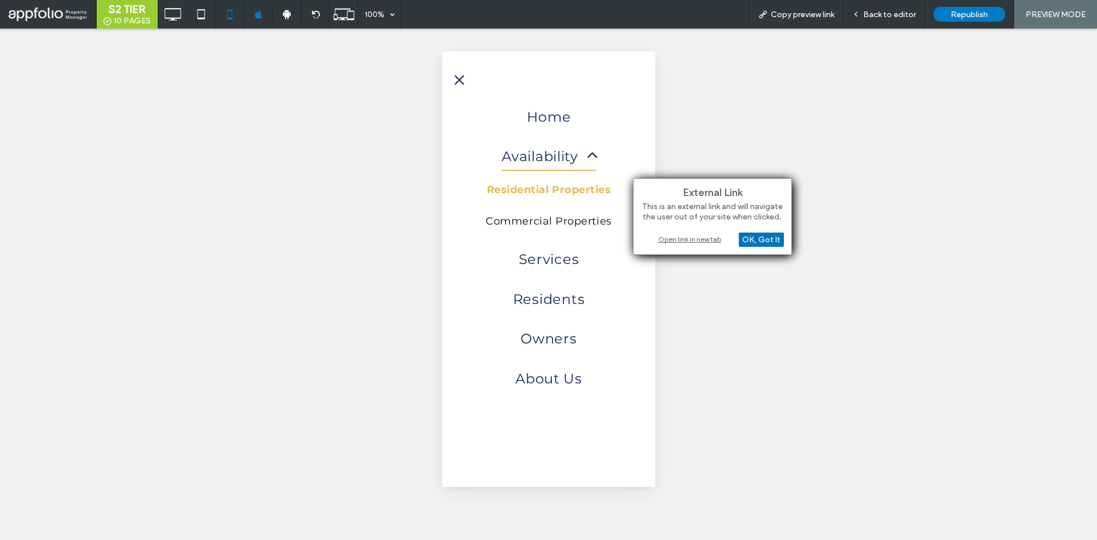
click at [757, 240] on div "OK, Got It" at bounding box center [761, 239] width 45 height 14
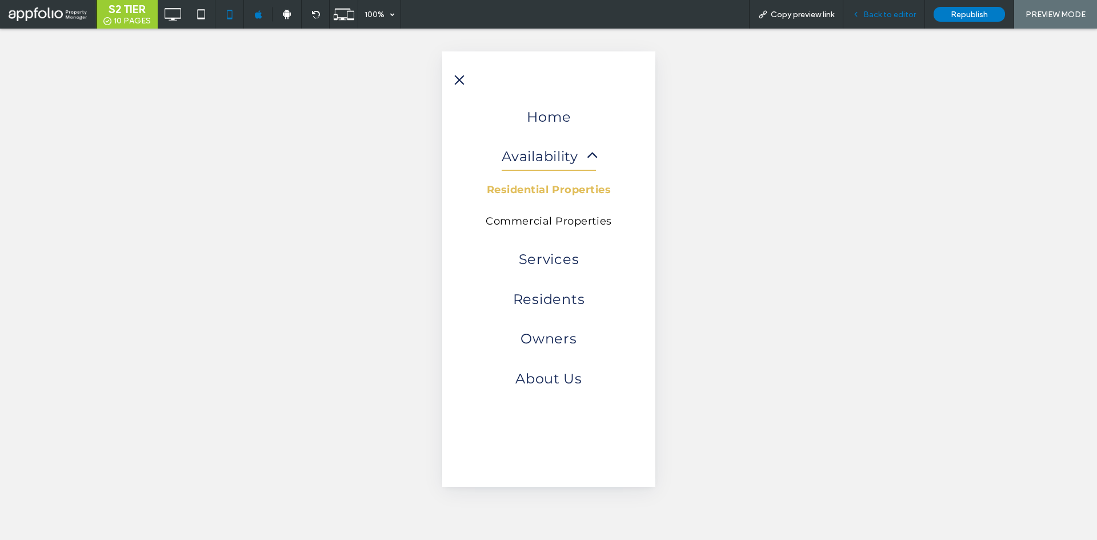
click at [882, 23] on div "Back to editor" at bounding box center [884, 14] width 82 height 29
click at [890, 13] on span "Back to editor" at bounding box center [889, 15] width 53 height 10
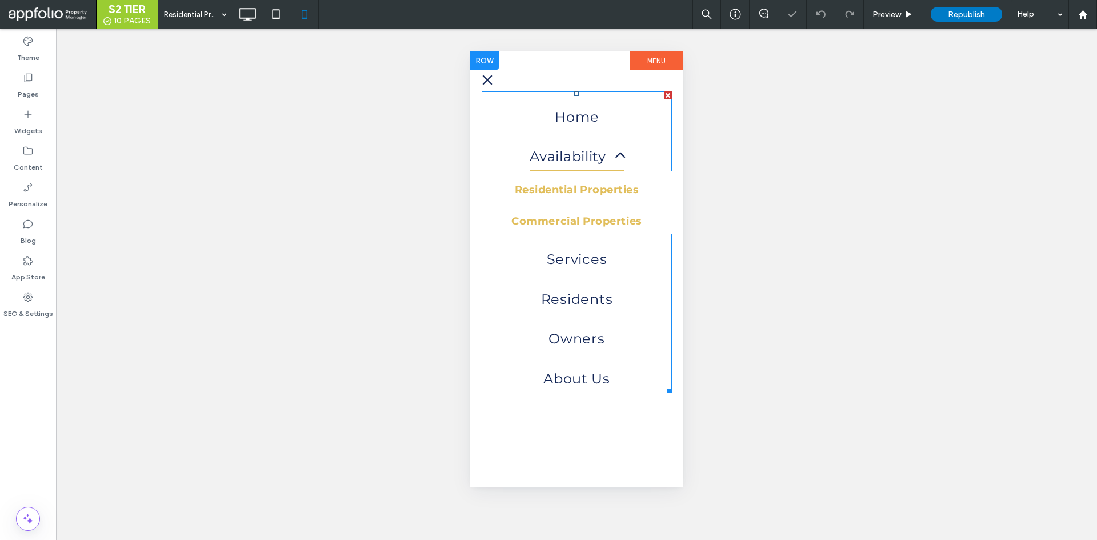
click at [539, 223] on span "Commercial Properties" at bounding box center [576, 221] width 130 height 15
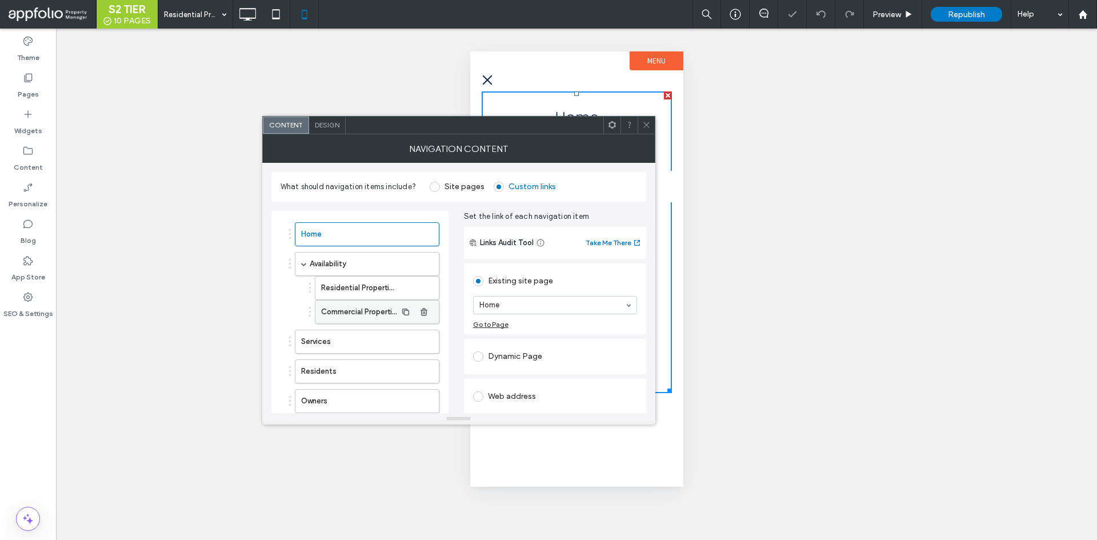
click at [365, 312] on label "Commercial Properties" at bounding box center [358, 311] width 75 height 23
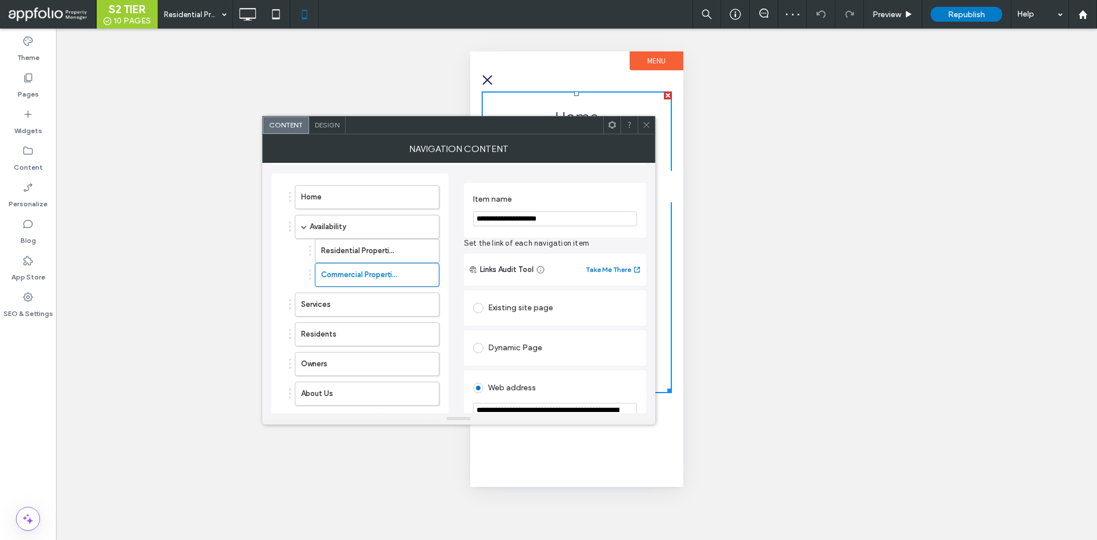
scroll to position [57, 0]
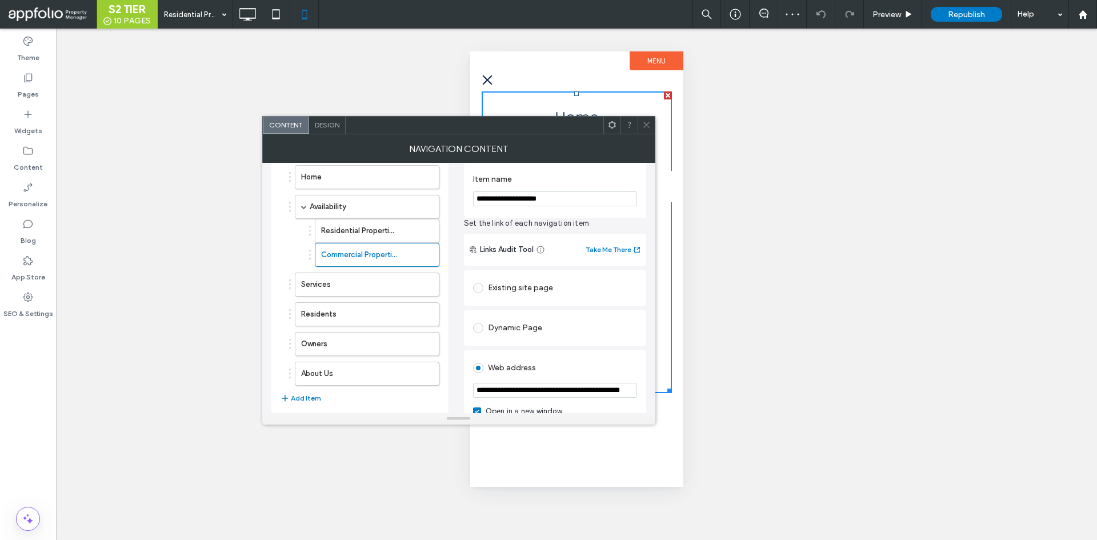
click at [499, 288] on div "Existing site page" at bounding box center [555, 288] width 164 height 18
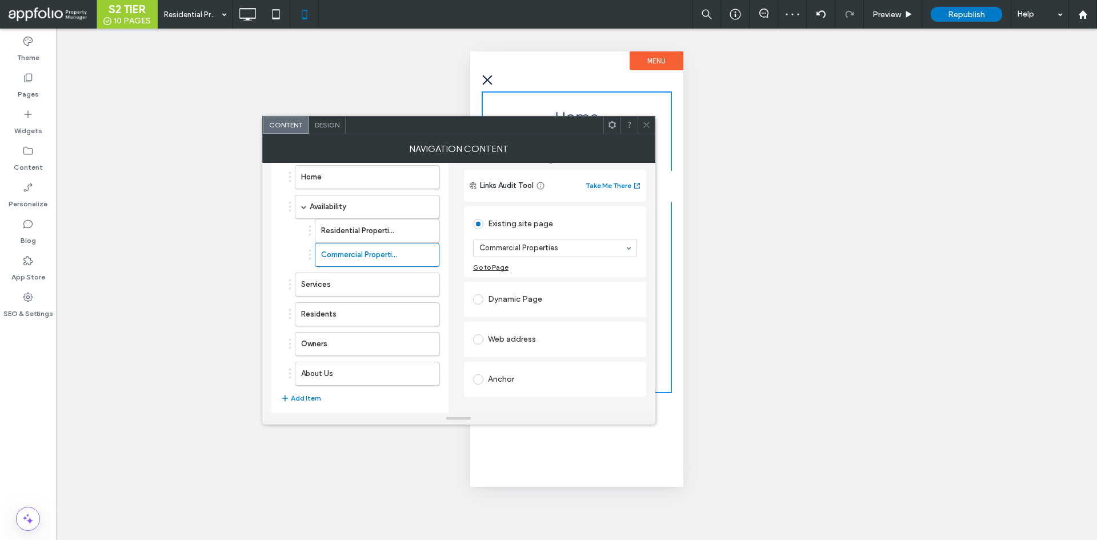
click at [498, 270] on div "Go to Page" at bounding box center [490, 267] width 35 height 9
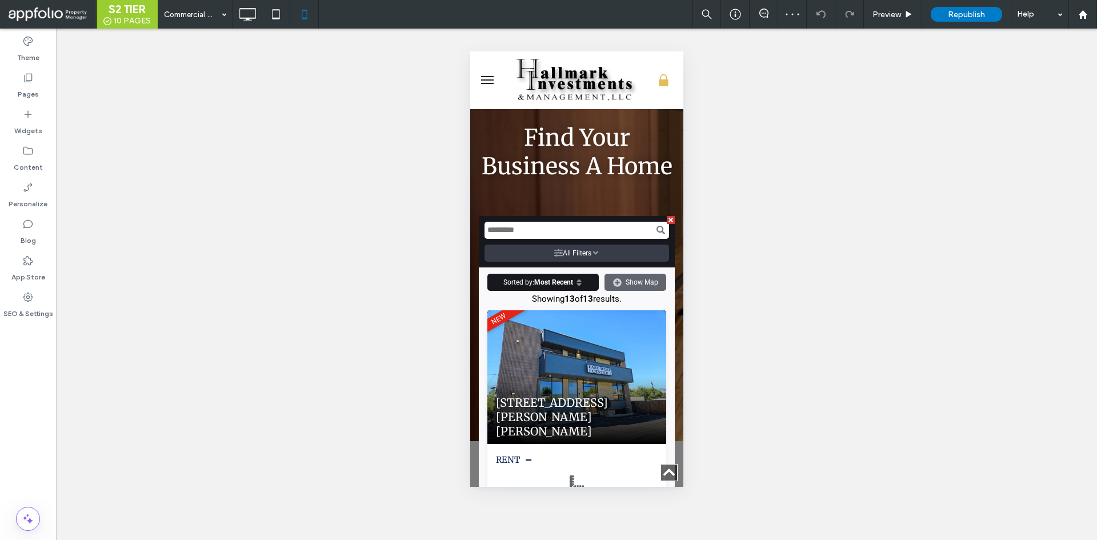
scroll to position [743, 0]
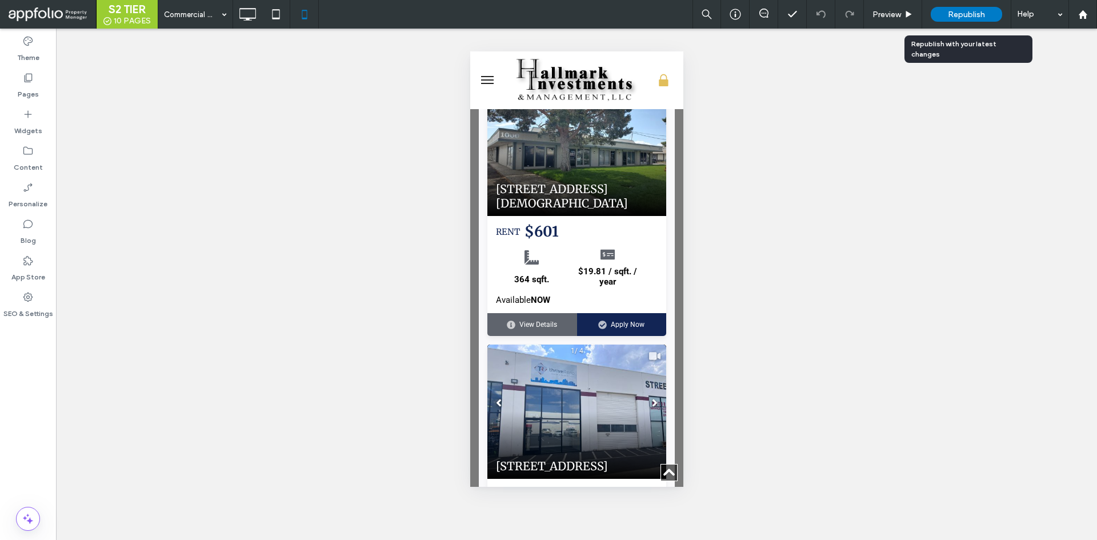
click at [955, 21] on div "Republish" at bounding box center [965, 14] width 71 height 15
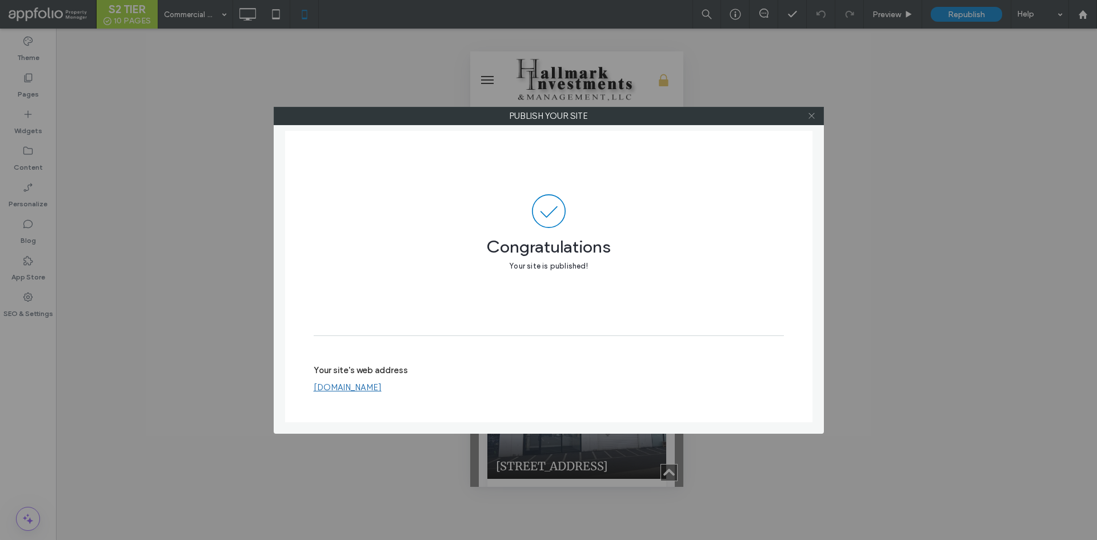
click at [811, 119] on icon at bounding box center [811, 115] width 9 height 9
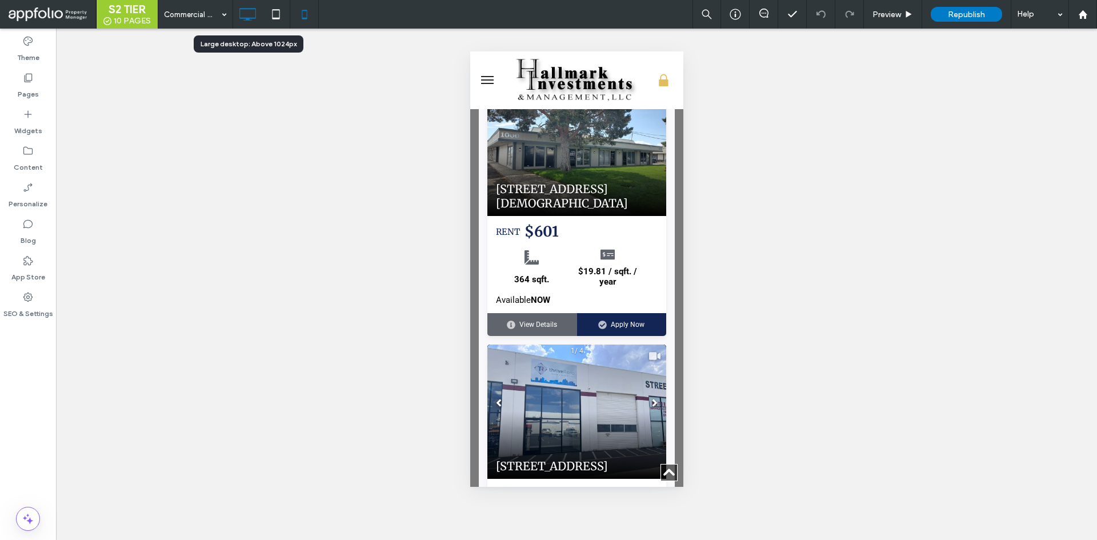
click at [240, 8] on icon at bounding box center [247, 14] width 23 height 23
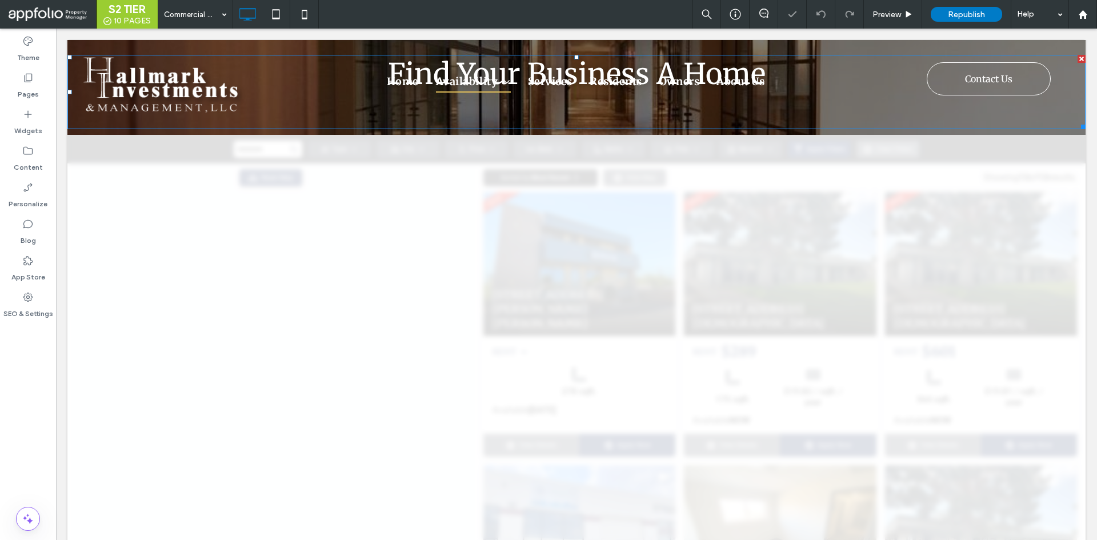
scroll to position [114, 0]
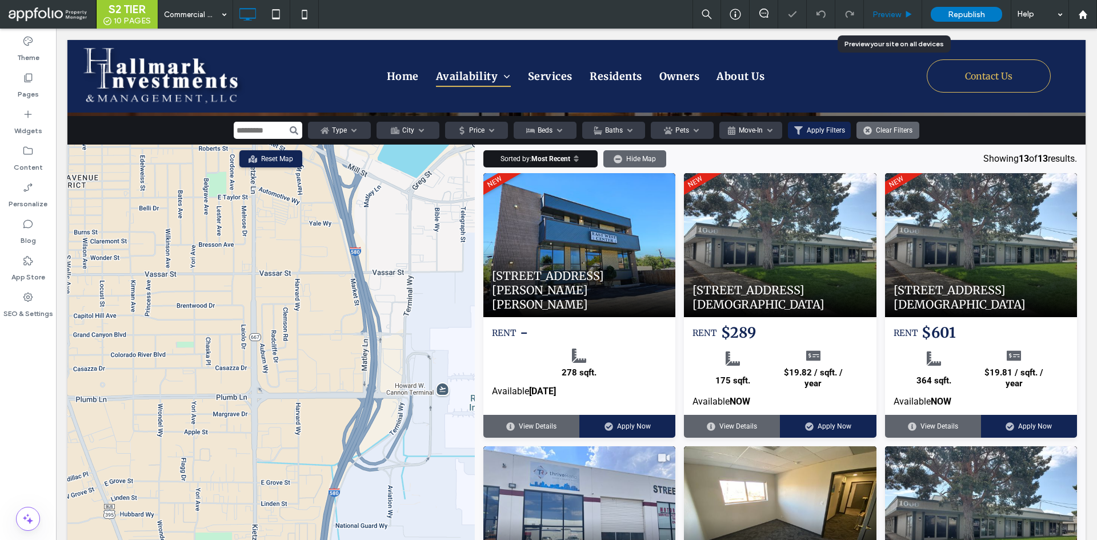
click at [895, 10] on span "Preview" at bounding box center [886, 15] width 29 height 10
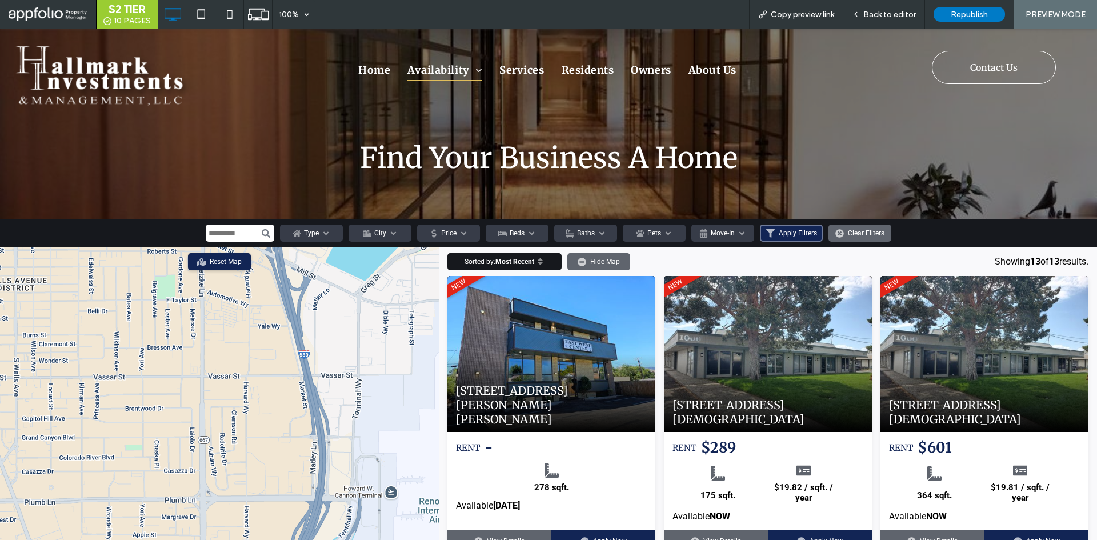
click at [771, 226] on button "Apply Filters" at bounding box center [791, 232] width 63 height 17
click at [295, 235] on icon at bounding box center [296, 233] width 9 height 7
click at [312, 250] on div "Residential" at bounding box center [311, 254] width 63 height 16
click at [318, 239] on div "Type Residential Commercial" at bounding box center [311, 232] width 63 height 17
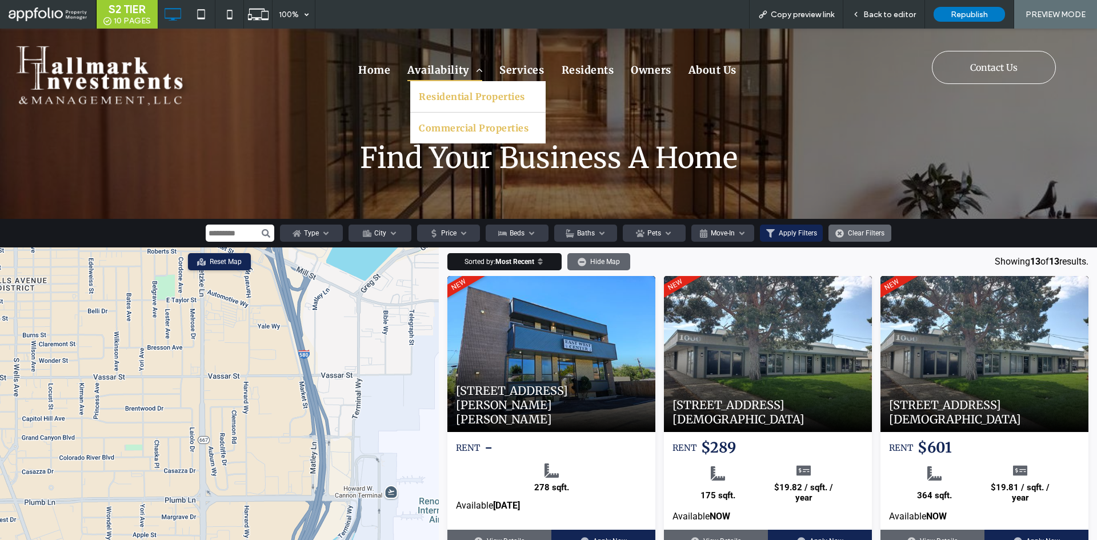
click at [463, 98] on span "Residential Properties" at bounding box center [472, 97] width 106 height 14
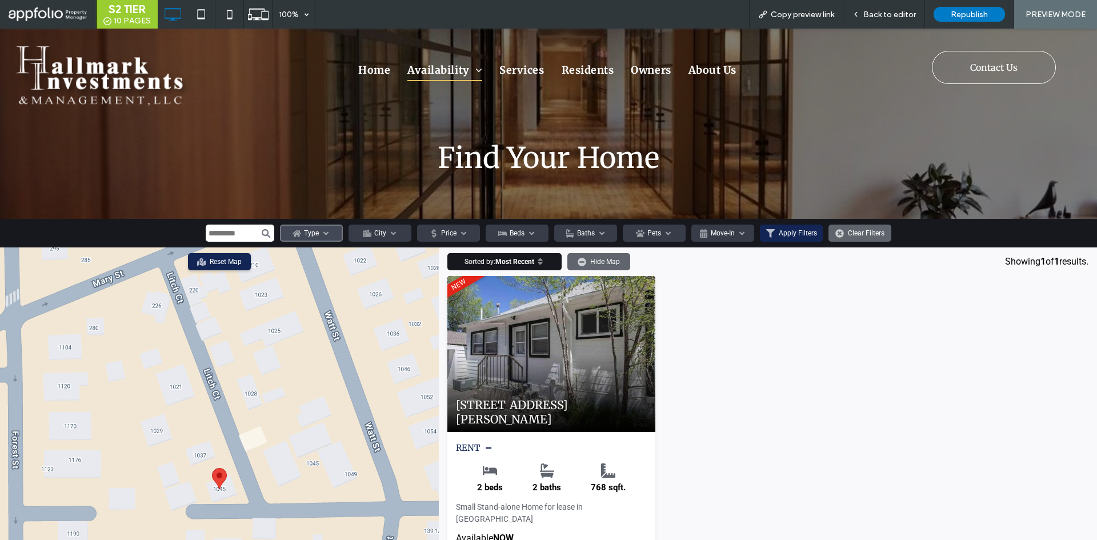
click at [322, 232] on icon at bounding box center [326, 233] width 9 height 9
click at [318, 254] on label "Residential" at bounding box center [311, 254] width 63 height 16
click at [322, 249] on label "Residential" at bounding box center [311, 254] width 63 height 16
click at [326, 236] on icon at bounding box center [326, 233] width 9 height 9
